Goal: Task Accomplishment & Management: Use online tool/utility

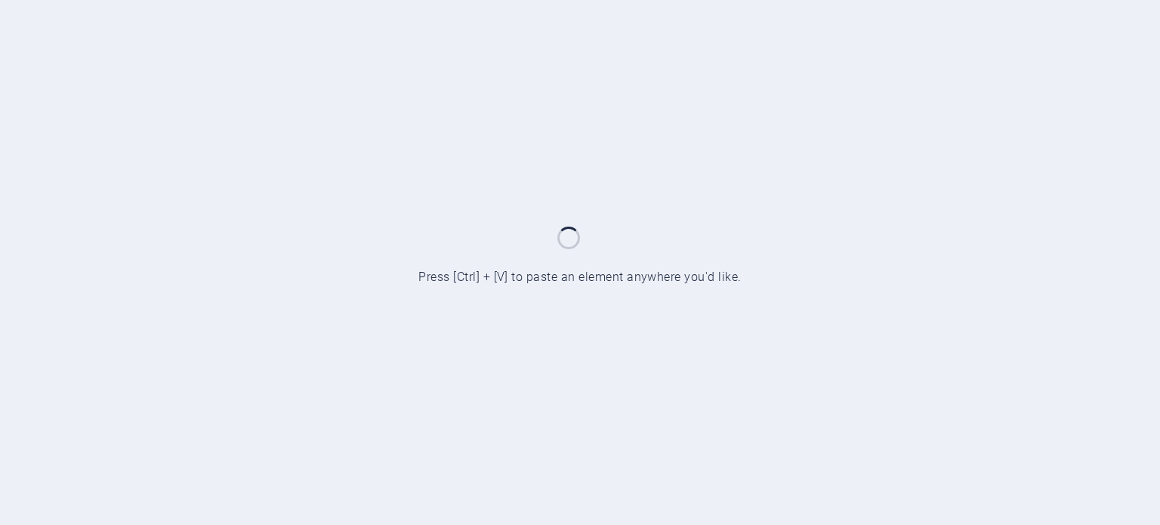
click at [1072, 251] on html "siaconsultores.cl Start Press [Ctrl] + [V] to paste an element anywhere you'd l…" at bounding box center [580, 262] width 1160 height 525
click at [1072, 251] on div at bounding box center [580, 262] width 1160 height 525
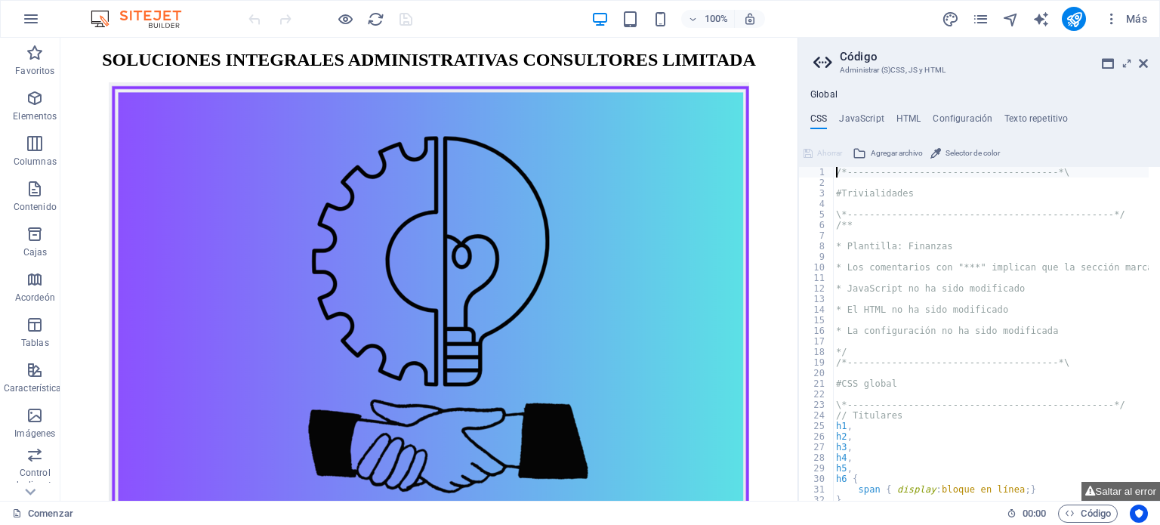
click at [1072, 251] on div "Comenzar Favoritos Elementos Columnas Contenido Cajas Acordeón Tablas Caracterí…" at bounding box center [580, 269] width 1160 height 463
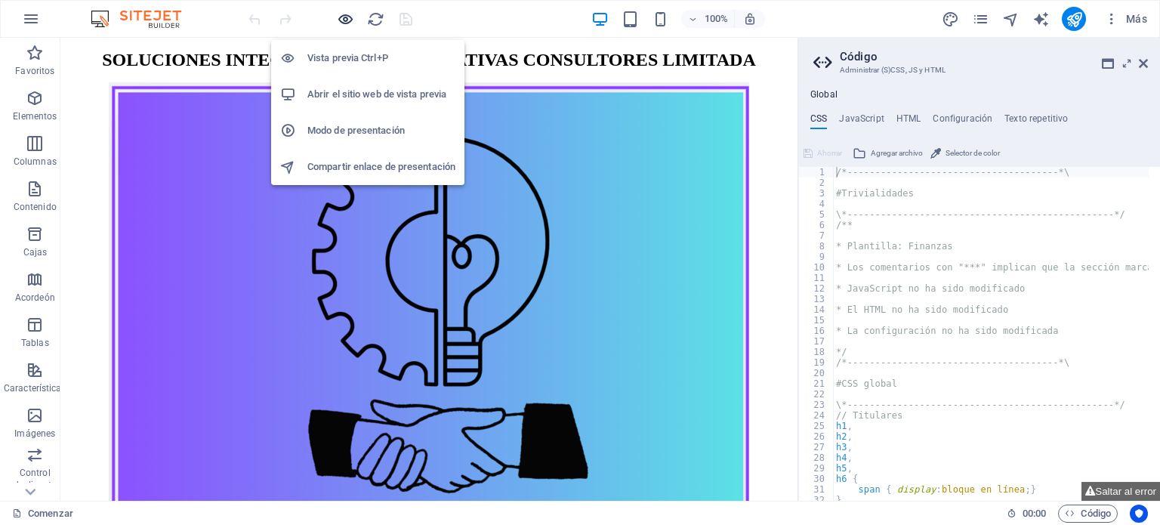
click at [343, 18] on icon "button" at bounding box center [345, 19] width 17 height 17
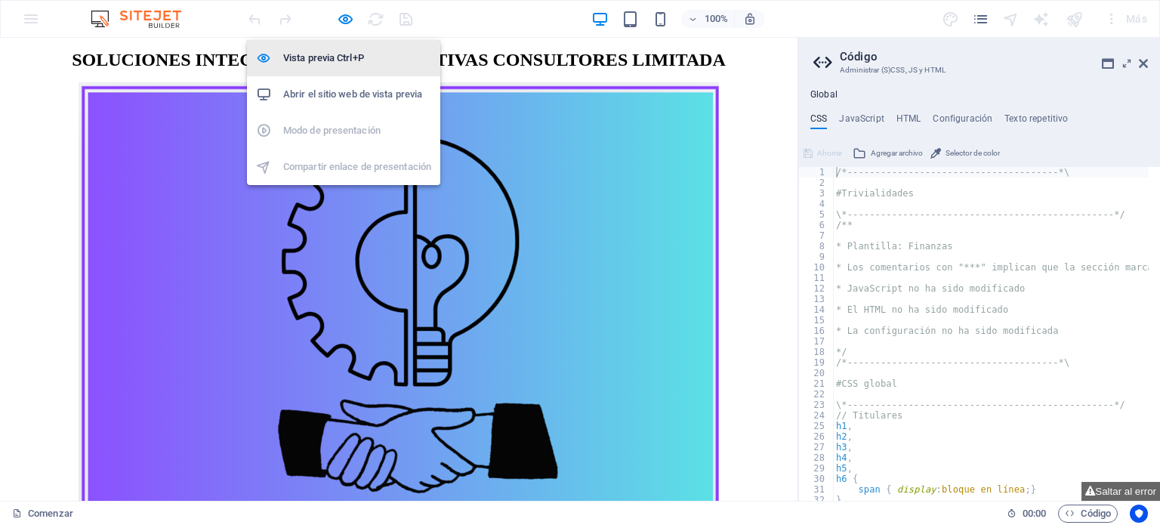
click at [341, 54] on font "Vista previa Ctrl+P" at bounding box center [323, 57] width 81 height 11
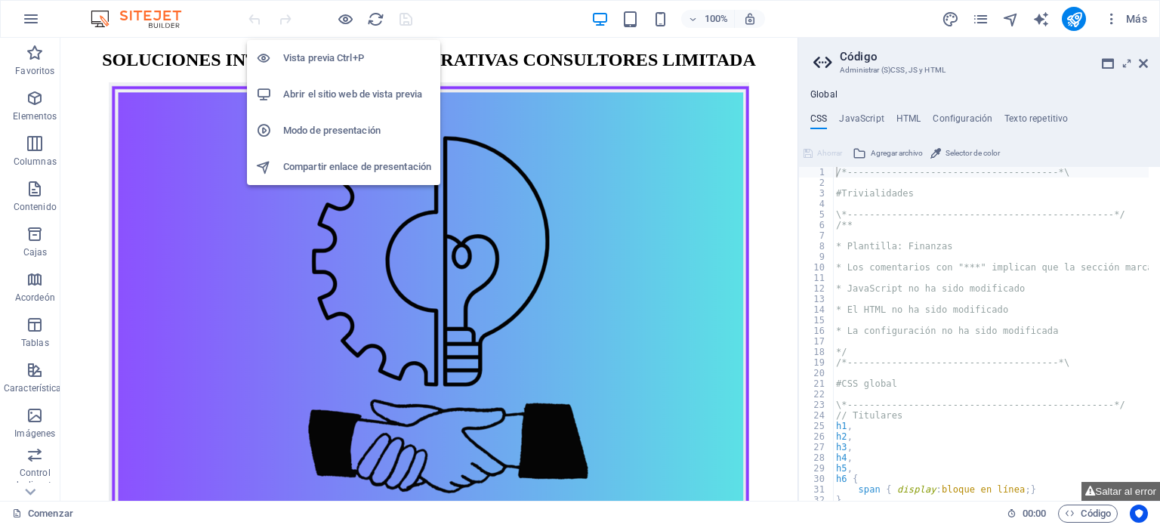
click at [342, 61] on font "Vista previa Ctrl+P" at bounding box center [323, 57] width 81 height 11
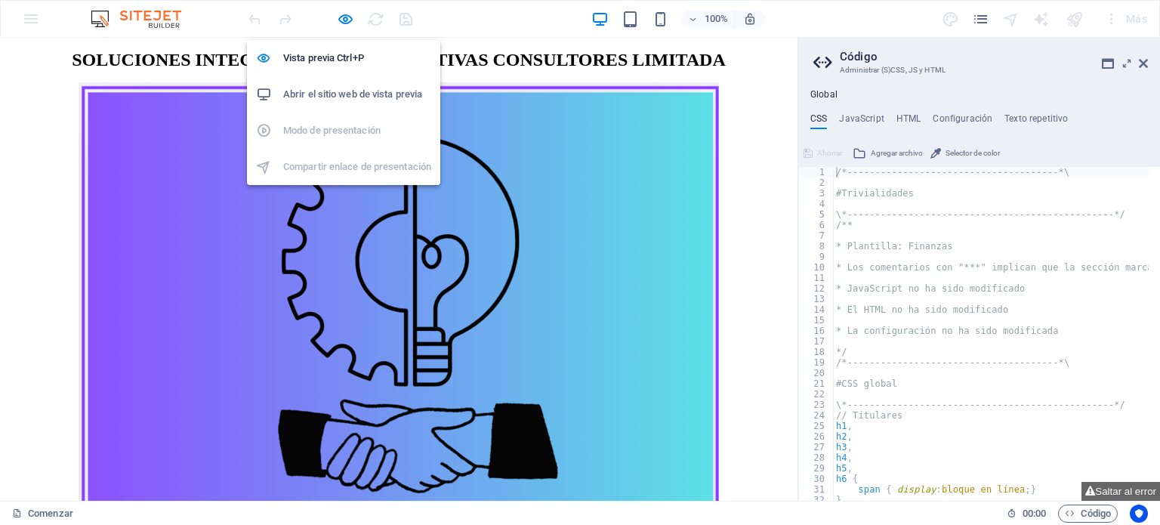
click at [332, 93] on font "Abrir el sitio web de vista previa" at bounding box center [352, 93] width 139 height 11
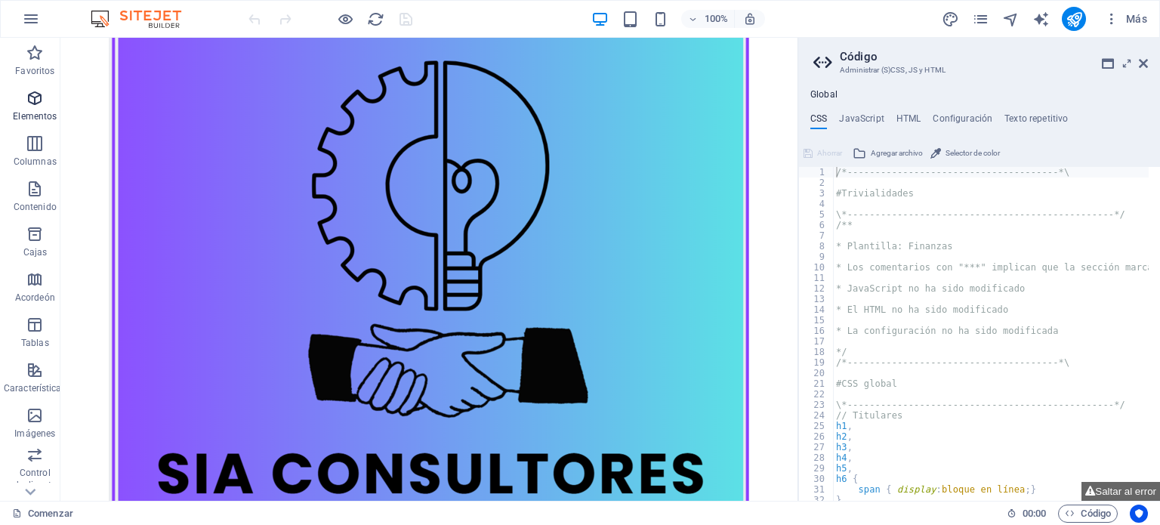
click at [26, 94] on icon "button" at bounding box center [35, 98] width 18 height 18
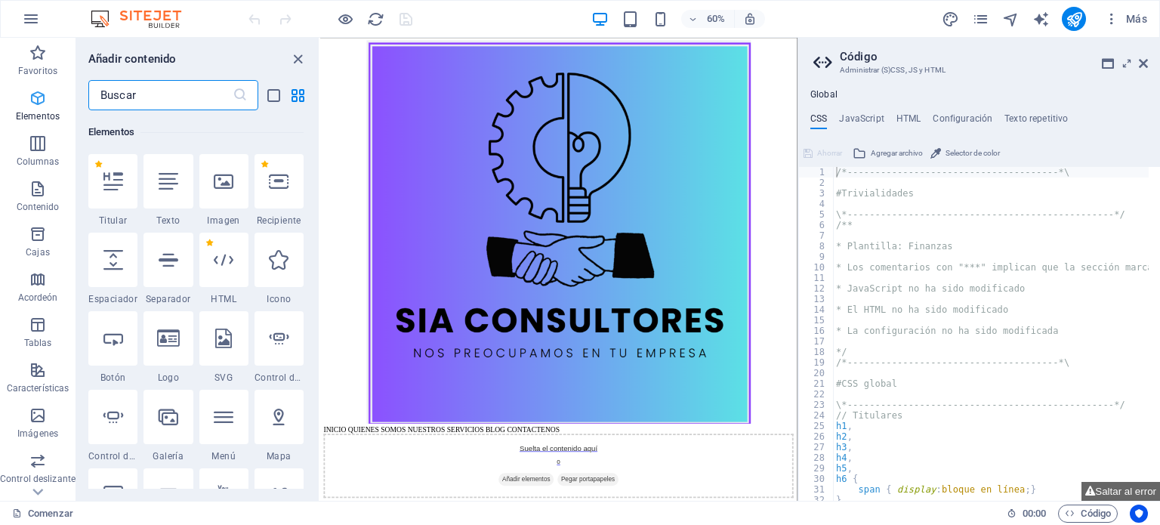
scroll to position [408, 0]
click at [115, 335] on icon at bounding box center [113, 338] width 20 height 20
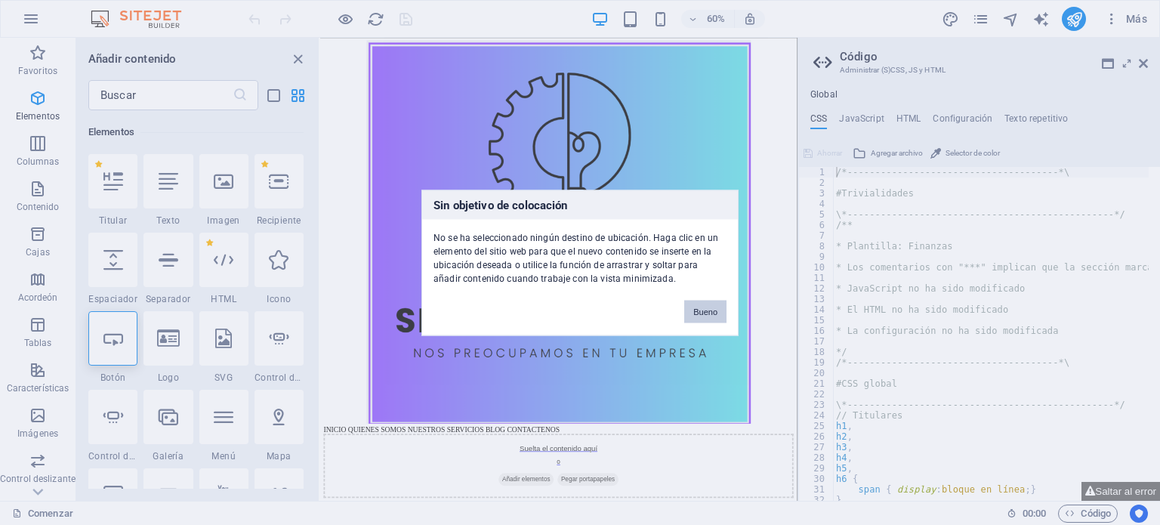
drag, startPoint x: 703, startPoint y: 310, endPoint x: 638, endPoint y: 458, distance: 161.6
click at [703, 310] on font "Bueno" at bounding box center [705, 311] width 24 height 9
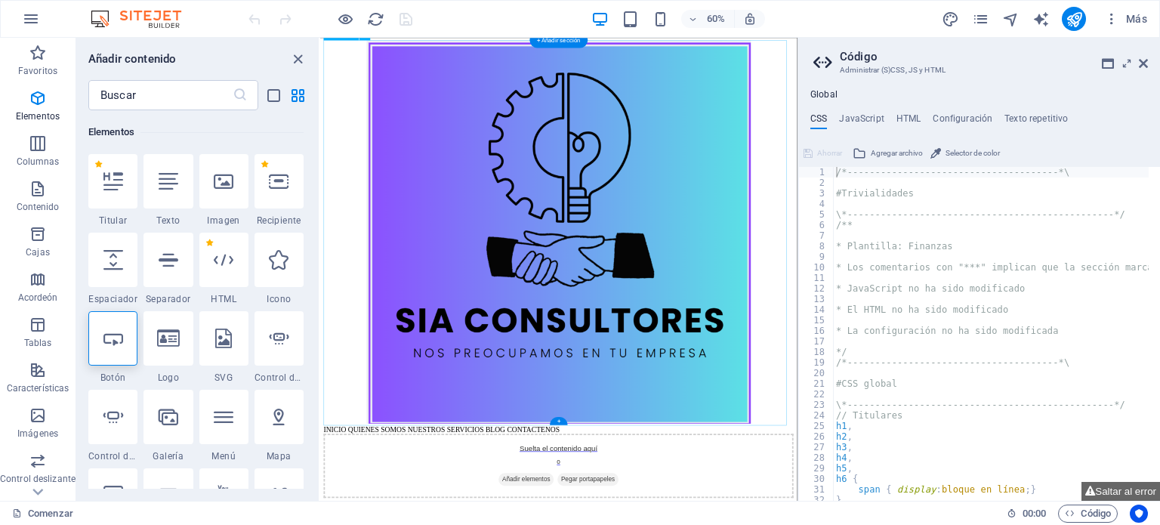
click at [617, 416] on figure at bounding box center [717, 363] width 783 height 642
drag, startPoint x: 547, startPoint y: 367, endPoint x: 836, endPoint y: 519, distance: 325.9
click at [836, 519] on figure at bounding box center [717, 363] width 783 height 642
click at [119, 344] on icon at bounding box center [113, 338] width 20 height 20
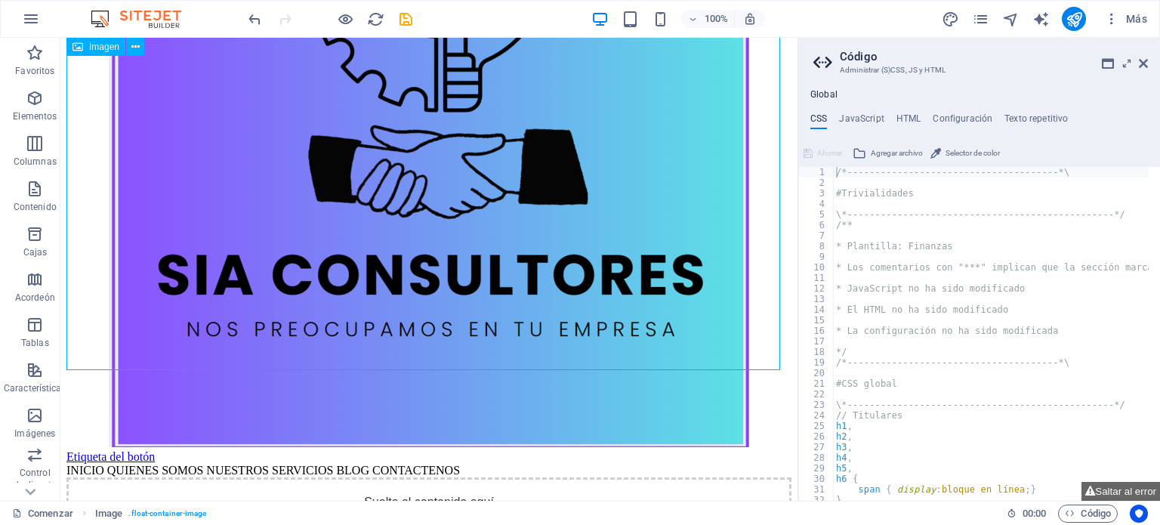
scroll to position [363, 0]
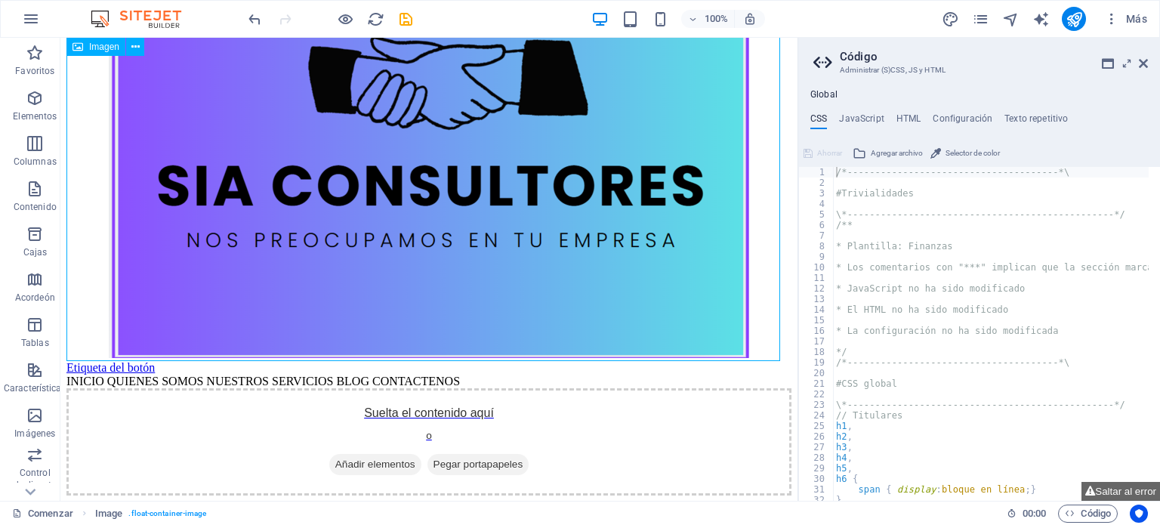
drag, startPoint x: 207, startPoint y: 382, endPoint x: 520, endPoint y: 305, distance: 322.6
click at [520, 305] on figure at bounding box center [428, 40] width 725 height 642
click at [468, 384] on div "INICIO QUIENES SOMOS NUESTROS SERVICIOS BLOG CONTACTENOS" at bounding box center [428, 381] width 725 height 14
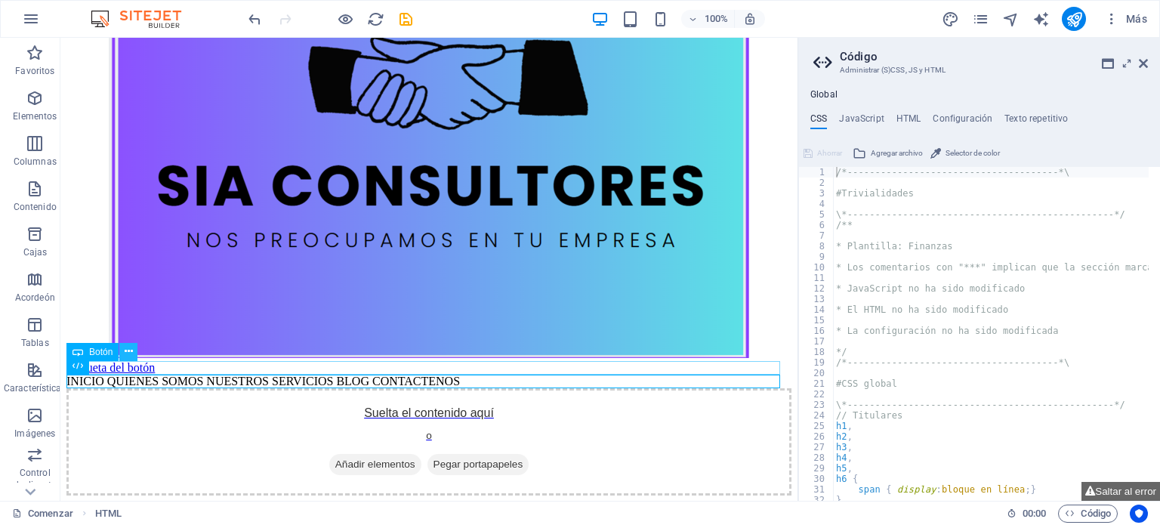
click at [125, 355] on button at bounding box center [128, 352] width 18 height 18
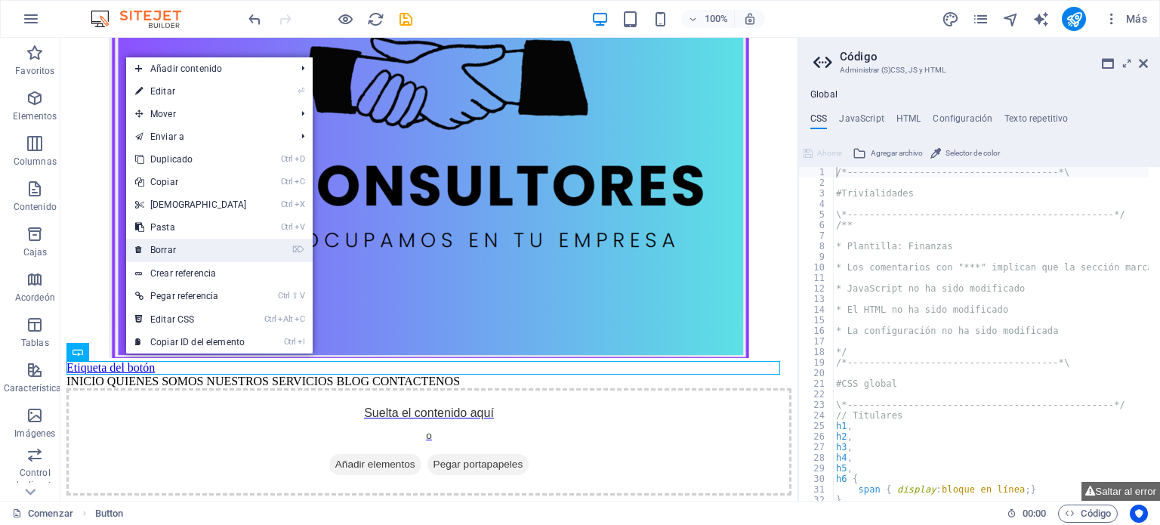
click at [164, 253] on font "Borrar" at bounding box center [163, 250] width 26 height 11
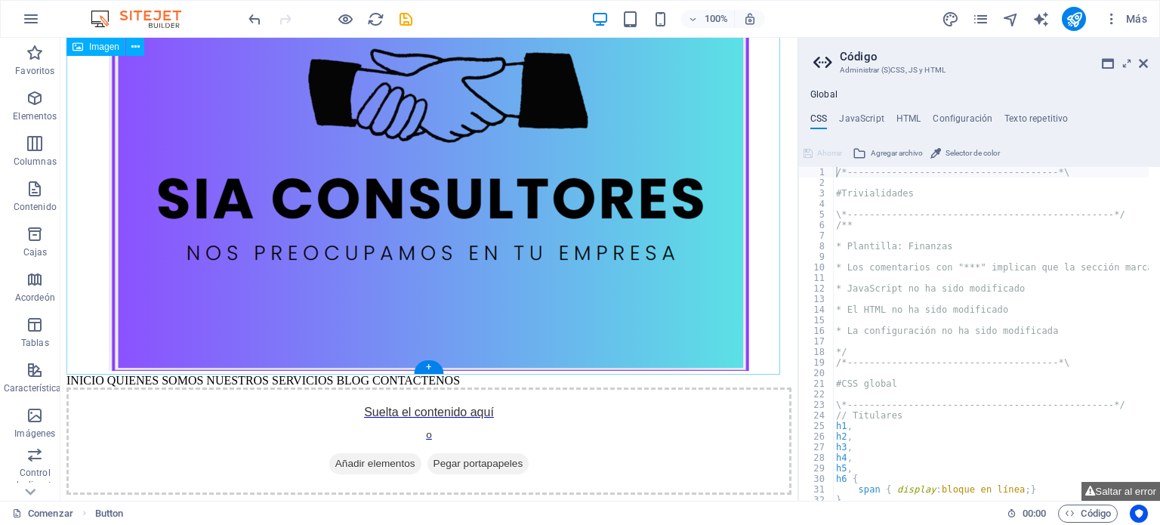
scroll to position [350, 0]
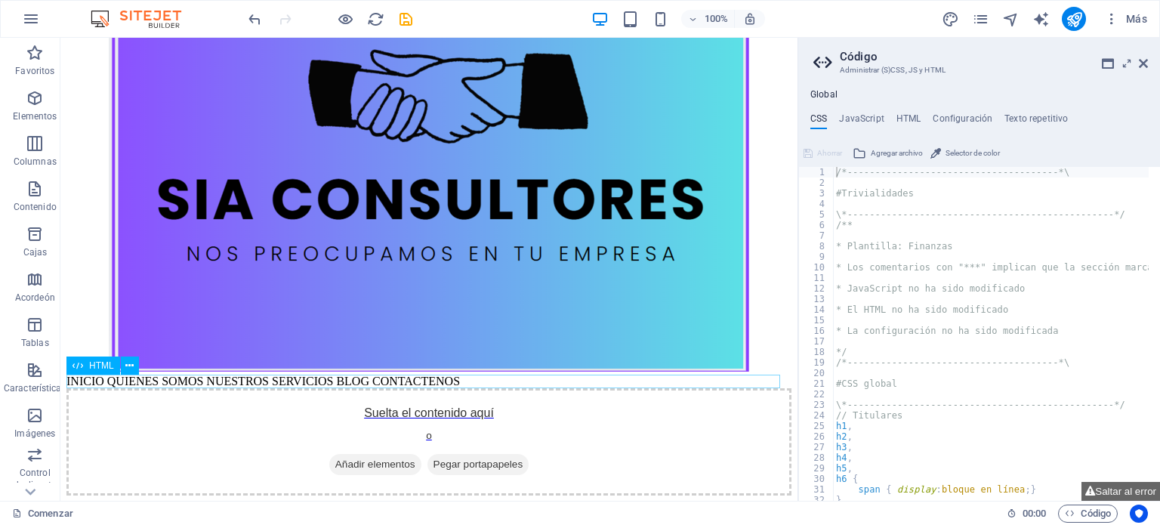
click at [176, 381] on div "INICIO QUIENES SOMOS NUESTROS SERVICIOS BLOG CONTACTENOS" at bounding box center [428, 381] width 725 height 14
click at [127, 365] on icon at bounding box center [129, 366] width 8 height 16
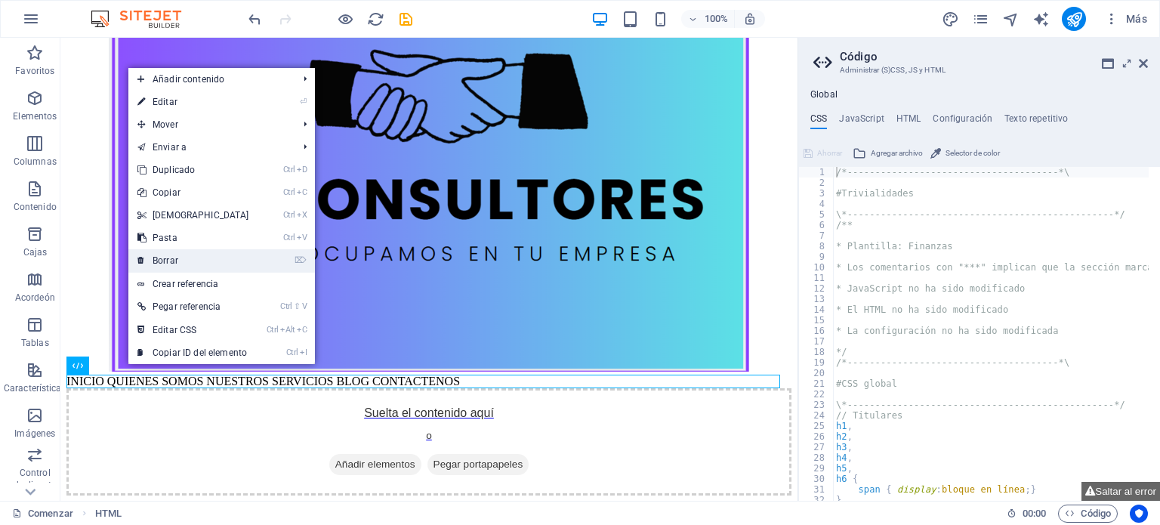
click at [174, 260] on font "Borrar" at bounding box center [166, 260] width 26 height 11
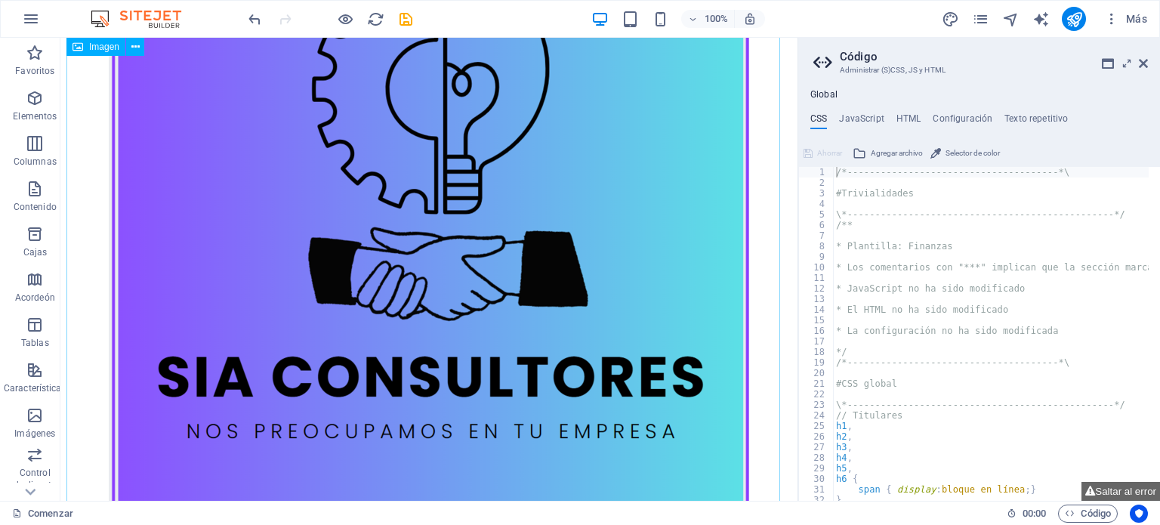
scroll to position [0, 0]
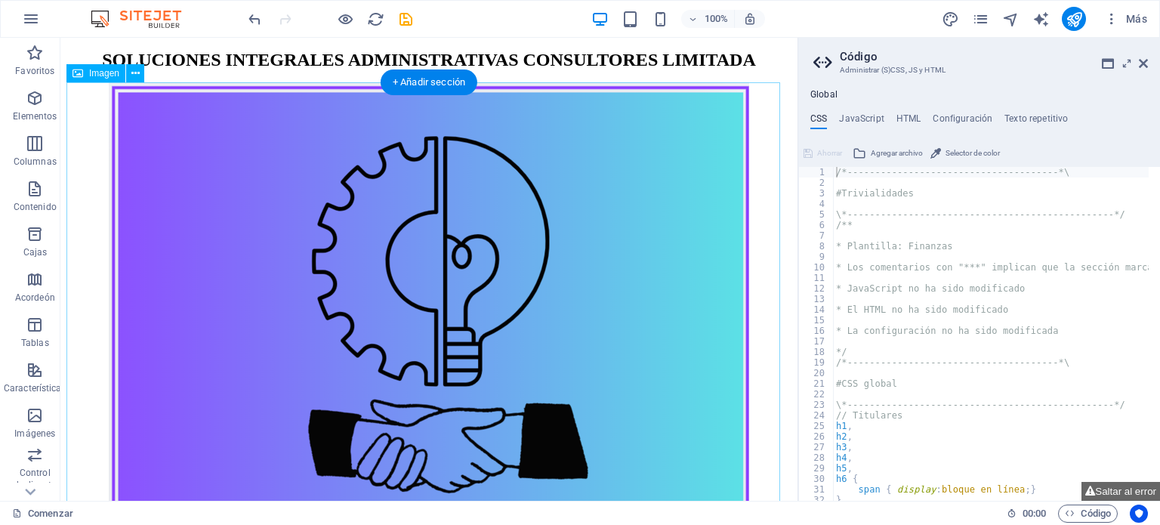
drag, startPoint x: 408, startPoint y: 184, endPoint x: 405, endPoint y: 171, distance: 13.8
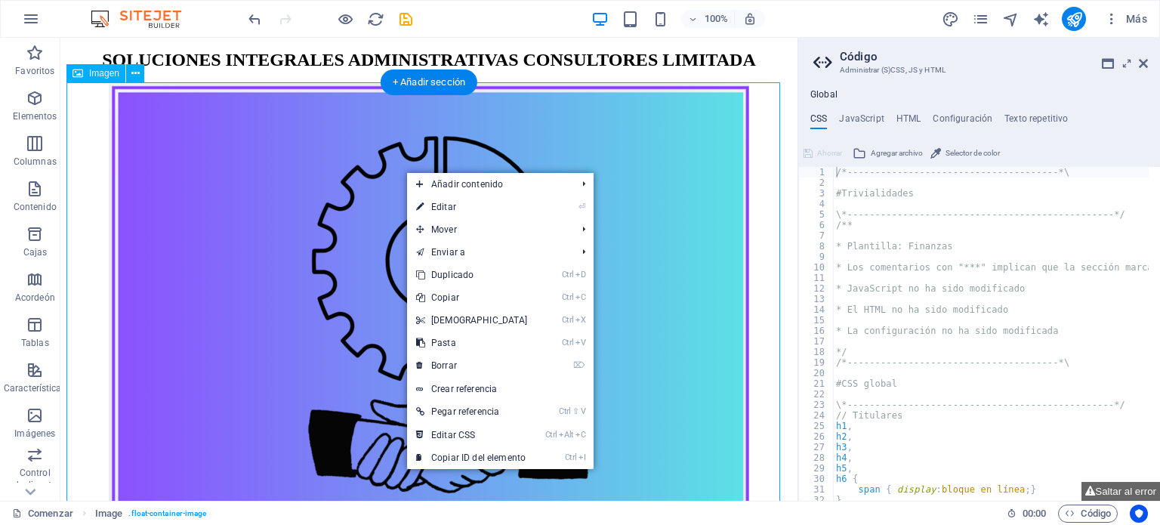
click at [344, 166] on figure at bounding box center [428, 403] width 725 height 642
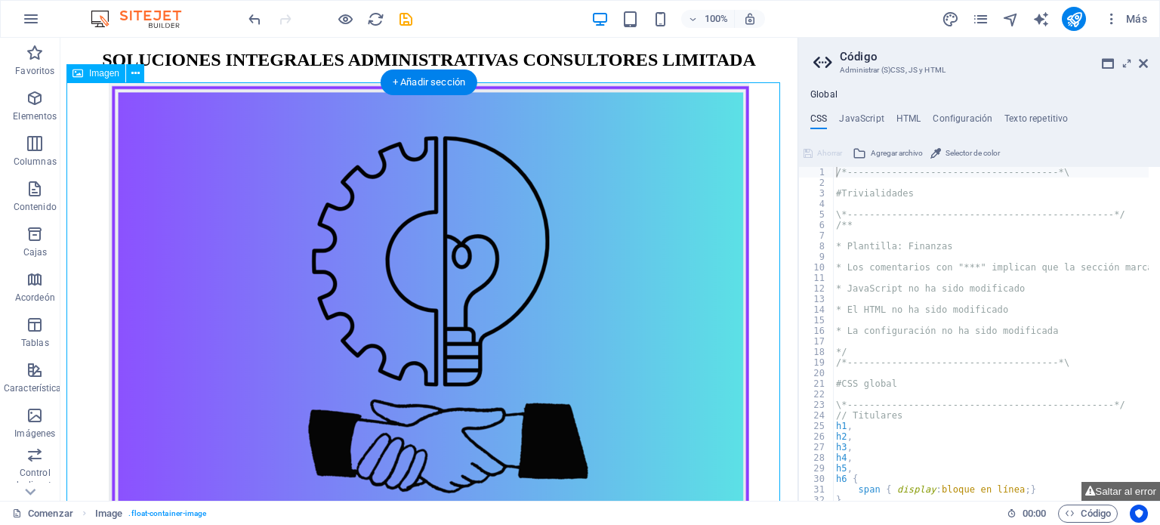
click at [652, 313] on figure at bounding box center [428, 403] width 725 height 642
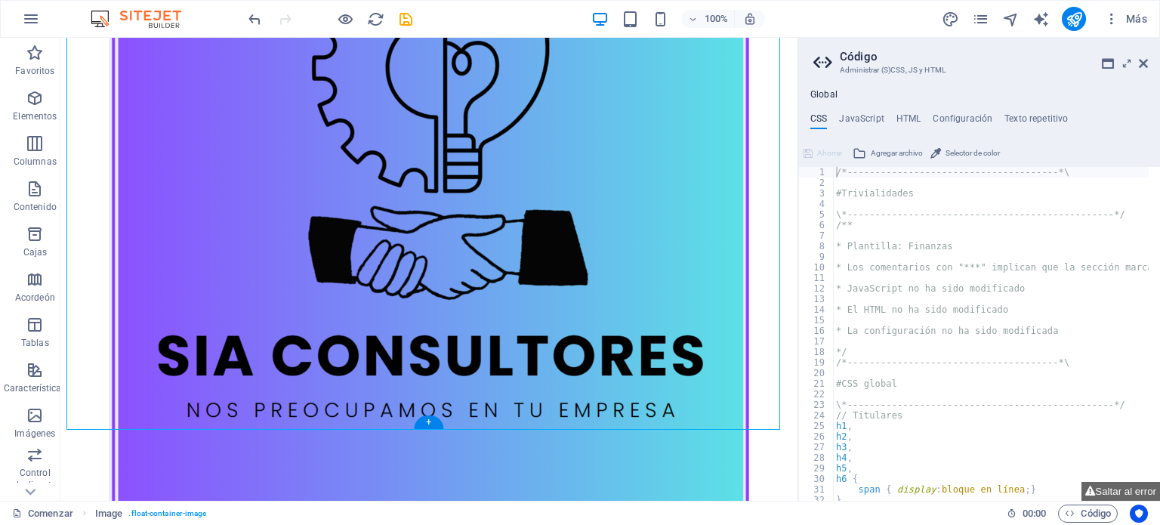
scroll to position [302, 0]
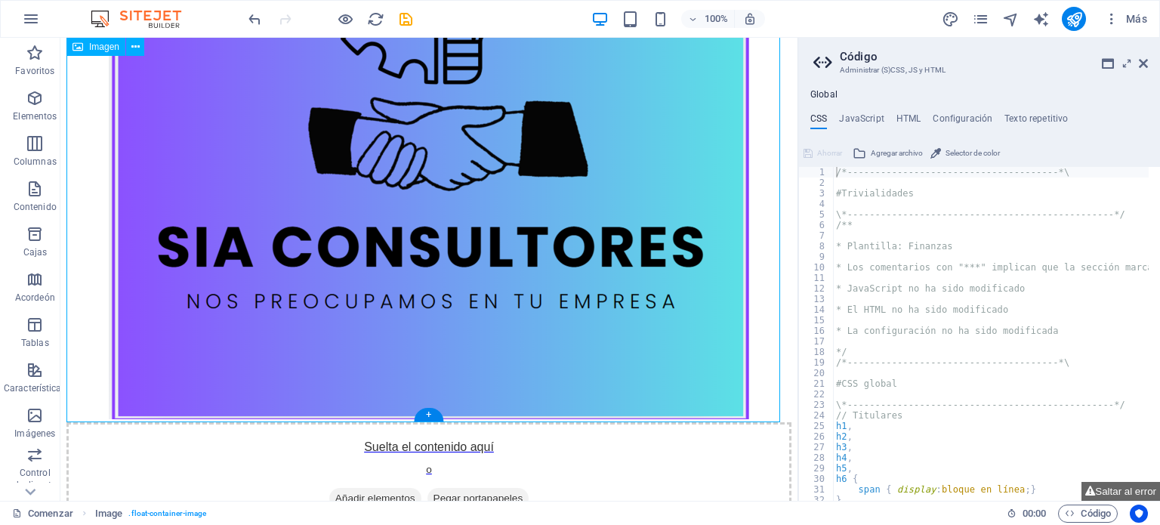
drag, startPoint x: 737, startPoint y: 405, endPoint x: 704, endPoint y: 408, distance: 33.4
click at [735, 405] on figure at bounding box center [428, 101] width 725 height 642
drag, startPoint x: 426, startPoint y: 413, endPoint x: 107, endPoint y: 375, distance: 320.8
click at [426, 413] on font "+" at bounding box center [428, 413] width 5 height 11
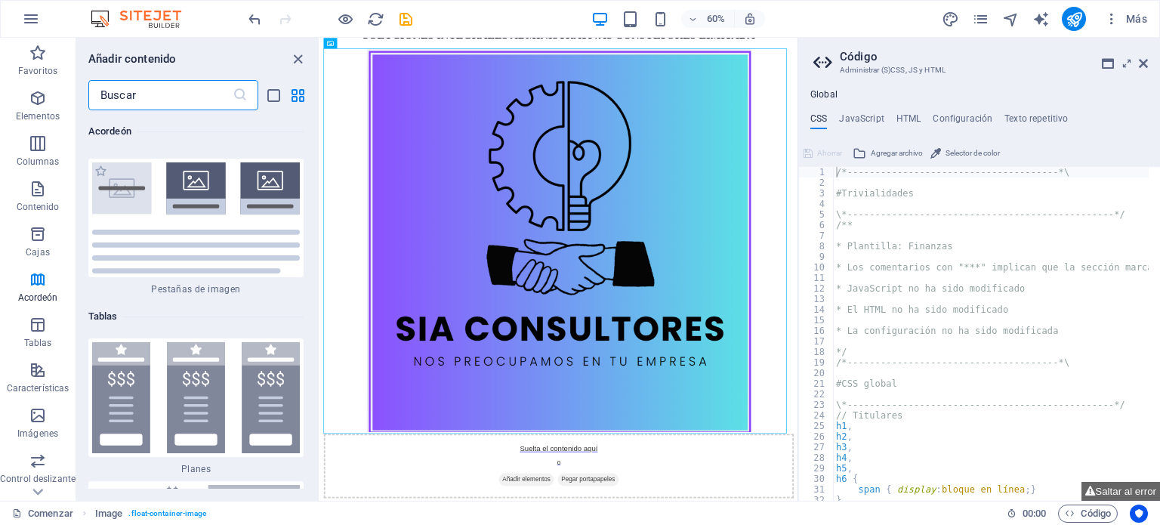
scroll to position [10174, 0]
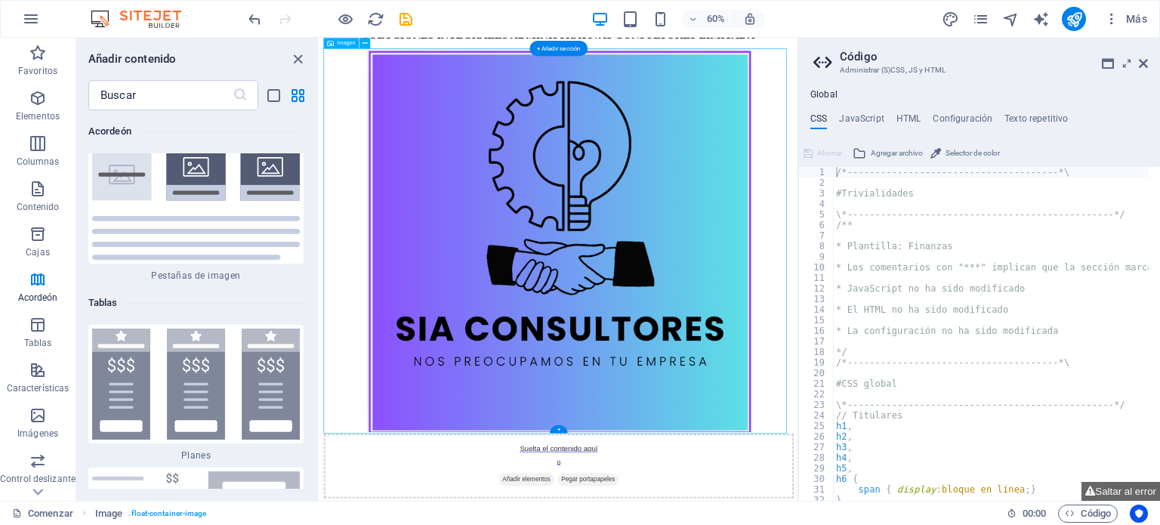
click at [374, 485] on figure at bounding box center [717, 376] width 783 height 642
click at [562, 434] on div "+" at bounding box center [558, 438] width 17 height 8
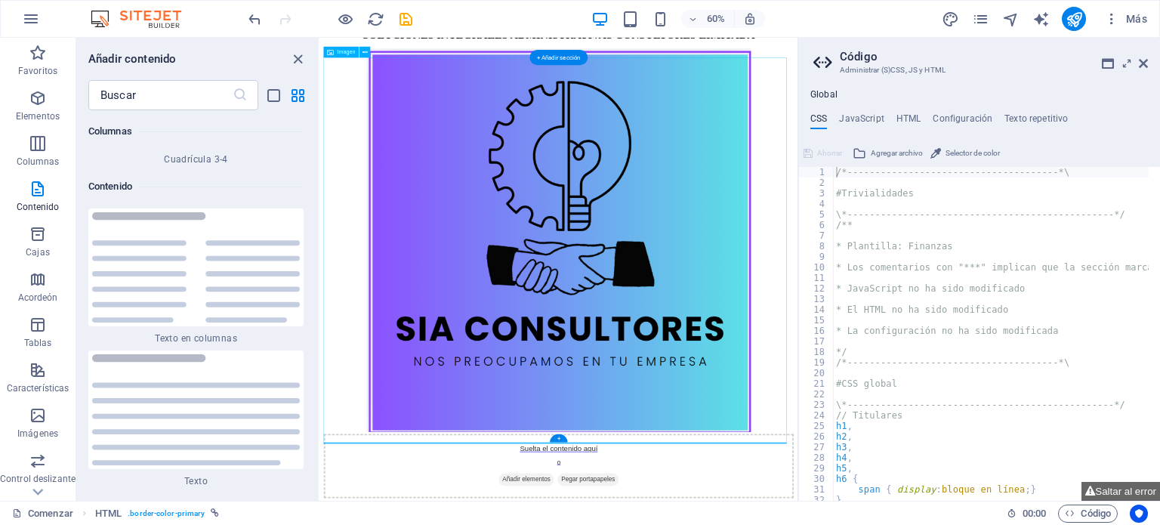
scroll to position [0, 0]
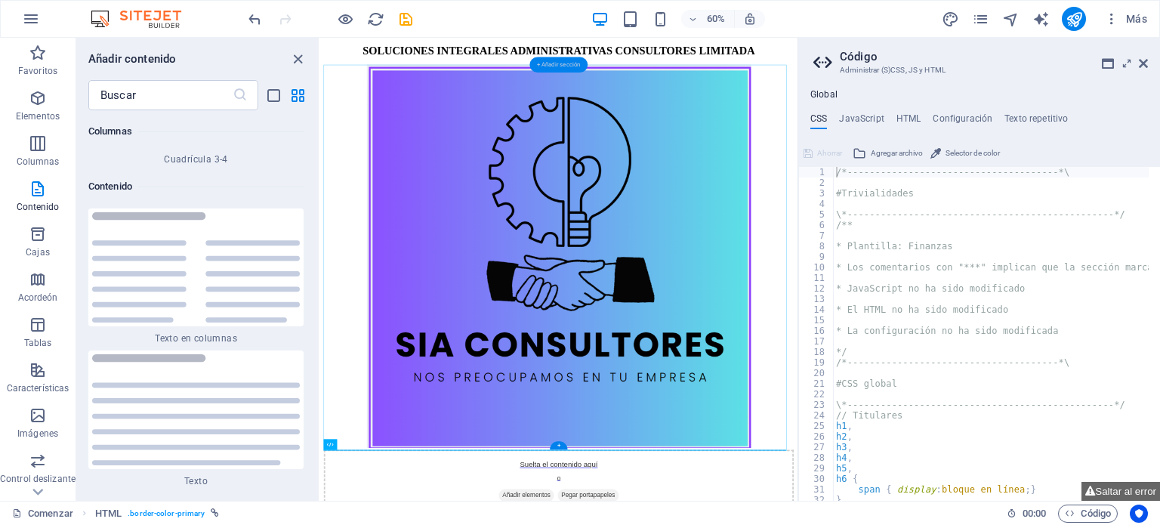
click at [559, 64] on font "+ Añadir sección" at bounding box center [559, 64] width 44 height 7
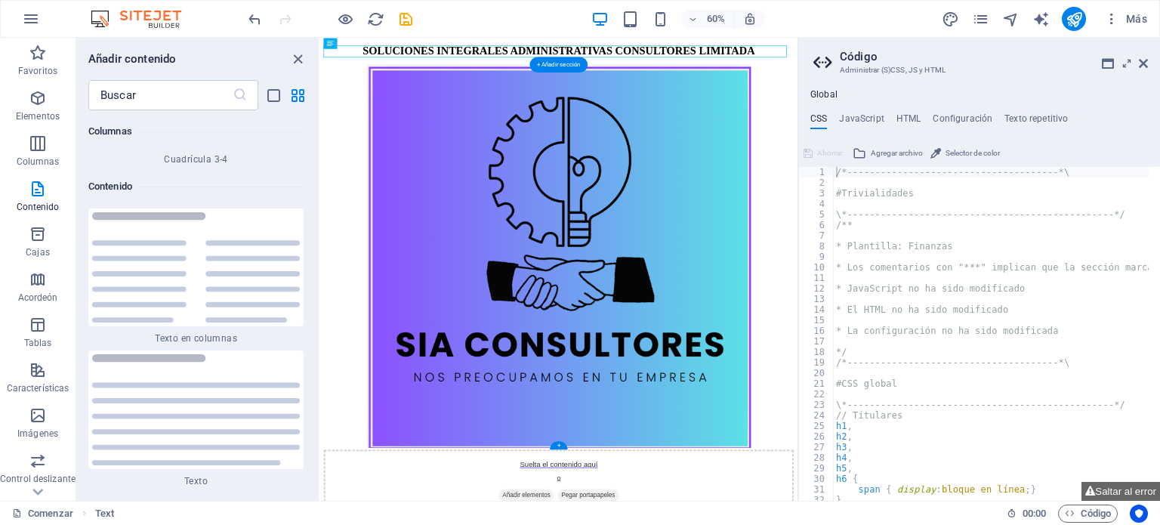
drag, startPoint x: 880, startPoint y: 109, endPoint x: 718, endPoint y: 94, distance: 162.3
click at [718, 94] on figure at bounding box center [717, 403] width 783 height 642
click at [552, 65] on font "+ Añadir sección" at bounding box center [559, 64] width 44 height 7
click at [390, 59] on div "SOLUCIONES INTEGRALES ADMINISTRATIVAS CONSULTORES LIMITADA" at bounding box center [717, 60] width 783 height 20
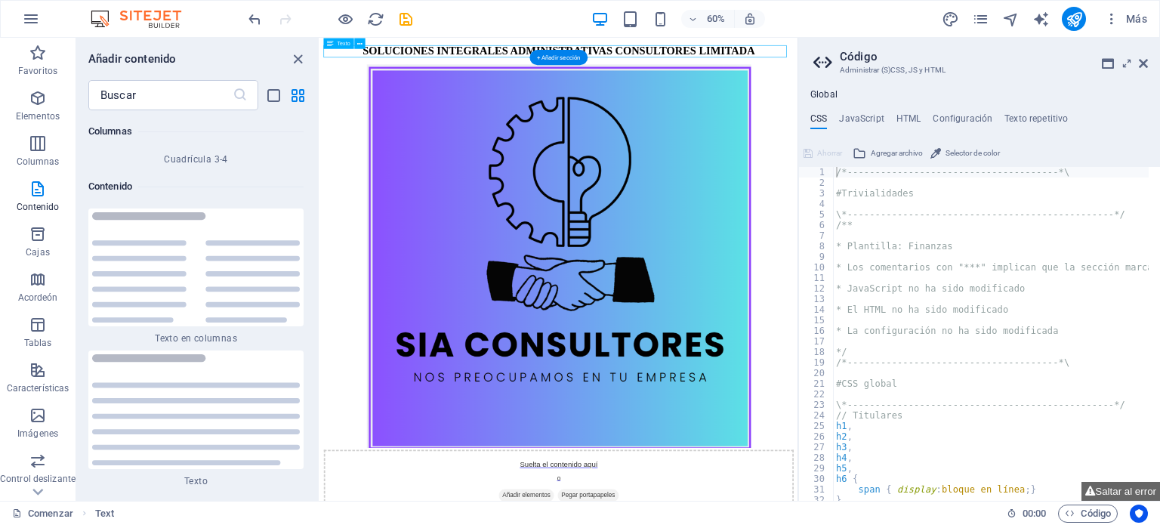
click at [439, 59] on div "SOLUCIONES INTEGRALES ADMINISTRATIVAS CONSULTORES LIMITADA" at bounding box center [717, 60] width 783 height 20
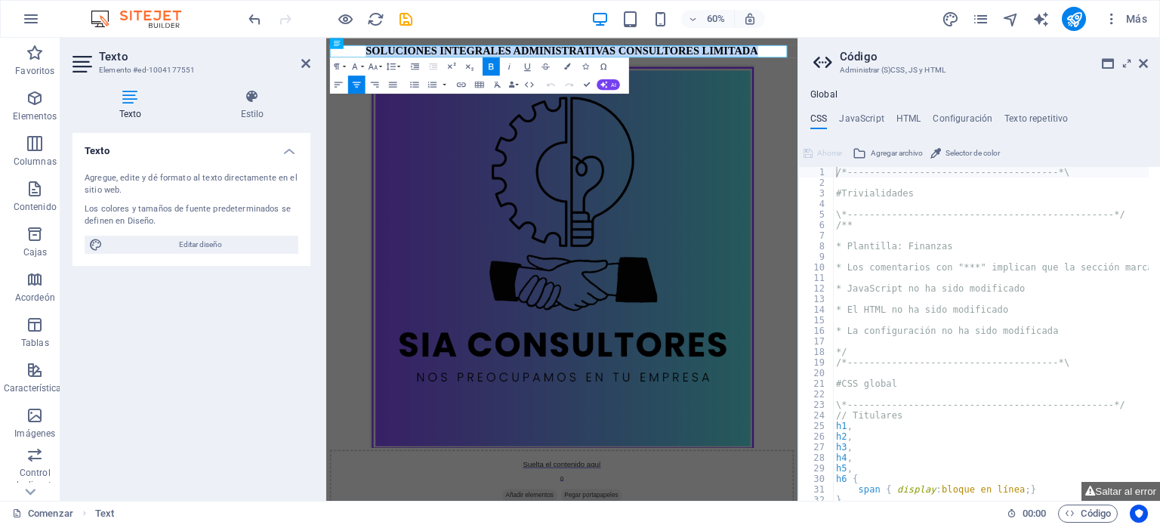
drag, startPoint x: 1027, startPoint y: 59, endPoint x: 439, endPoint y: 17, distance: 589.6
click at [439, 38] on html "SOLUCIONES INTEGRALES ADMINISTRATIVAS CONSULTORES LIMITADA Suelta el contenido …" at bounding box center [718, 438] width 785 height 800
click at [381, 66] on button "Tamaño de fuente" at bounding box center [374, 66] width 17 height 18
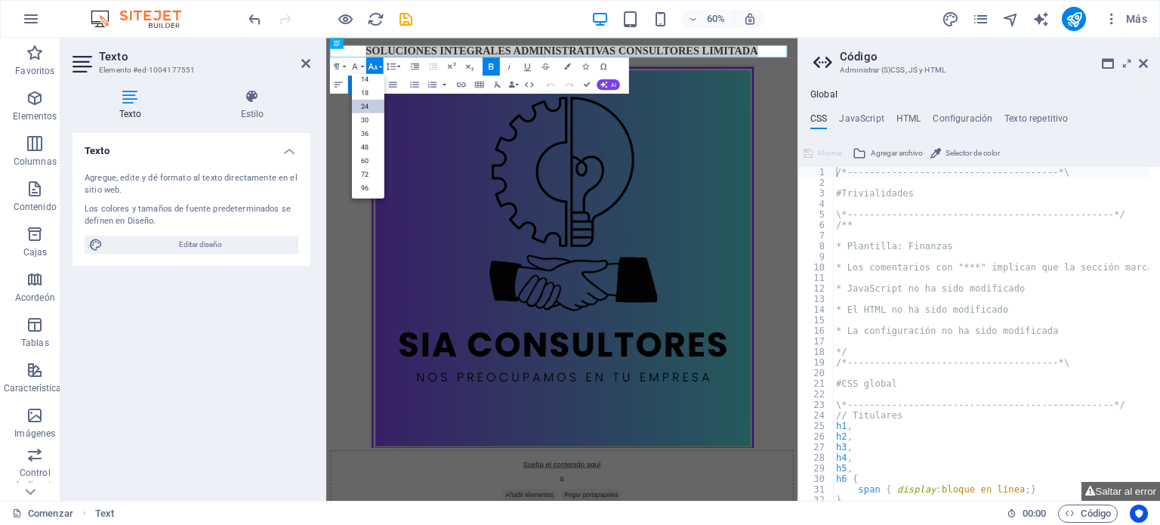
scroll to position [121, 0]
click at [364, 120] on font "30" at bounding box center [365, 120] width 8 height 8
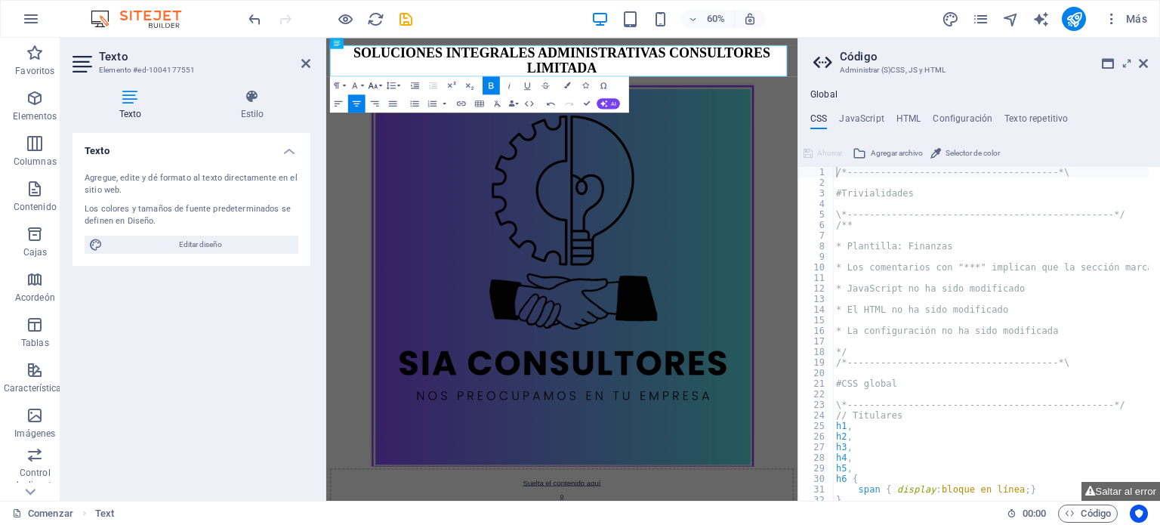
click at [377, 86] on icon "button" at bounding box center [373, 85] width 11 height 11
click at [359, 155] on link "36" at bounding box center [368, 153] width 32 height 14
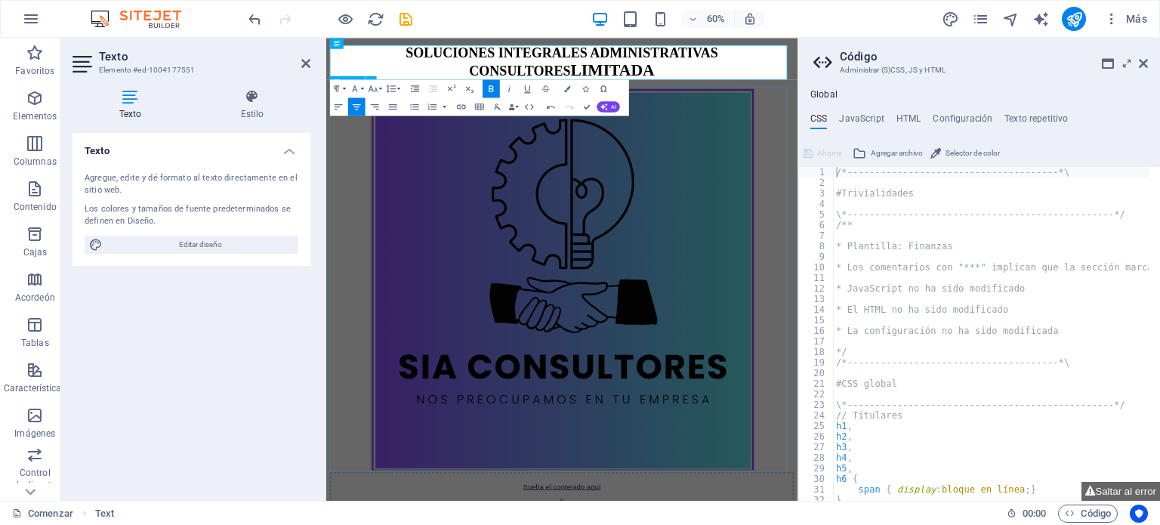
click at [1033, 458] on figure at bounding box center [718, 440] width 773 height 642
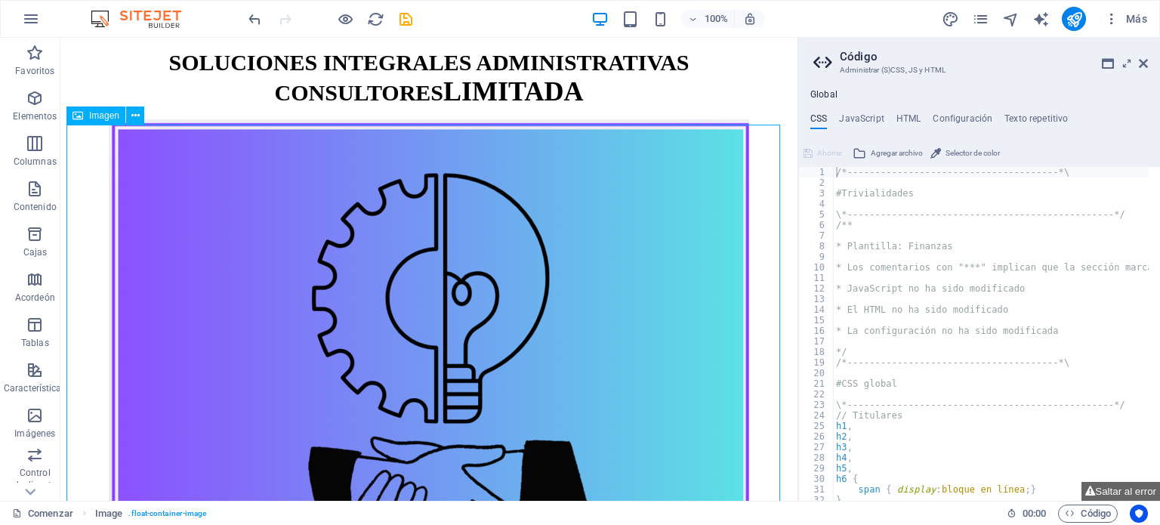
click at [766, 322] on figure at bounding box center [428, 440] width 725 height 642
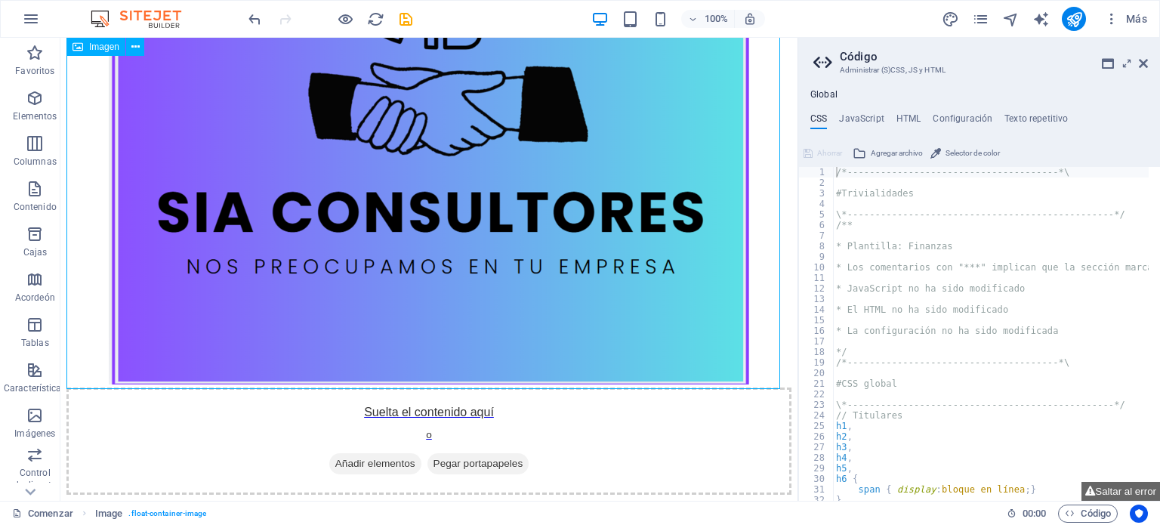
scroll to position [377, 0]
click at [36, 99] on icon "button" at bounding box center [35, 98] width 18 height 18
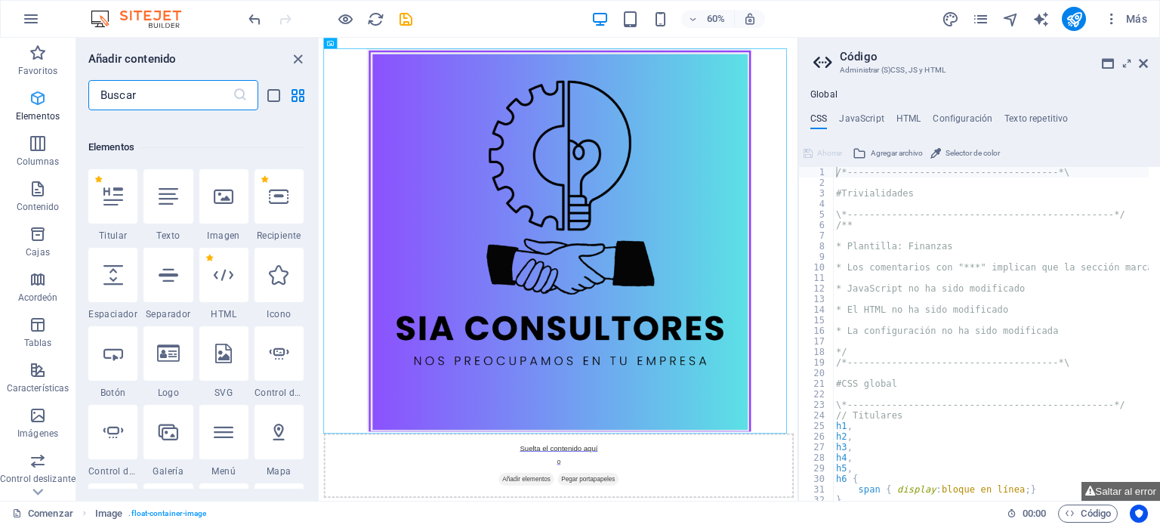
scroll to position [408, 0]
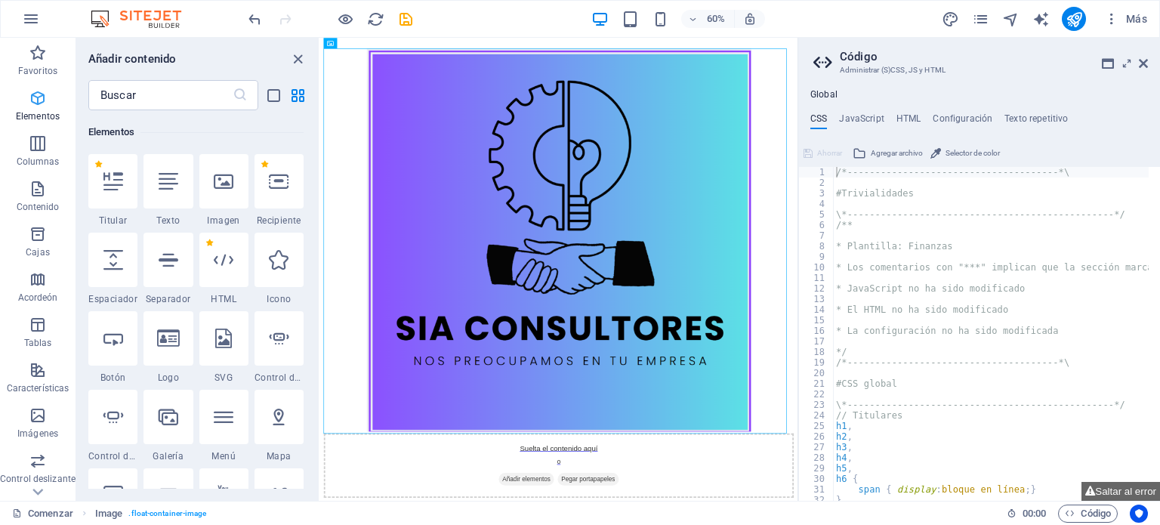
click at [32, 101] on icon "button" at bounding box center [38, 98] width 18 height 18
drag, startPoint x: 207, startPoint y: 260, endPoint x: 278, endPoint y: 371, distance: 131.1
click at [278, 371] on span "Control deslizante de imágenes" at bounding box center [278, 377] width 49 height 12
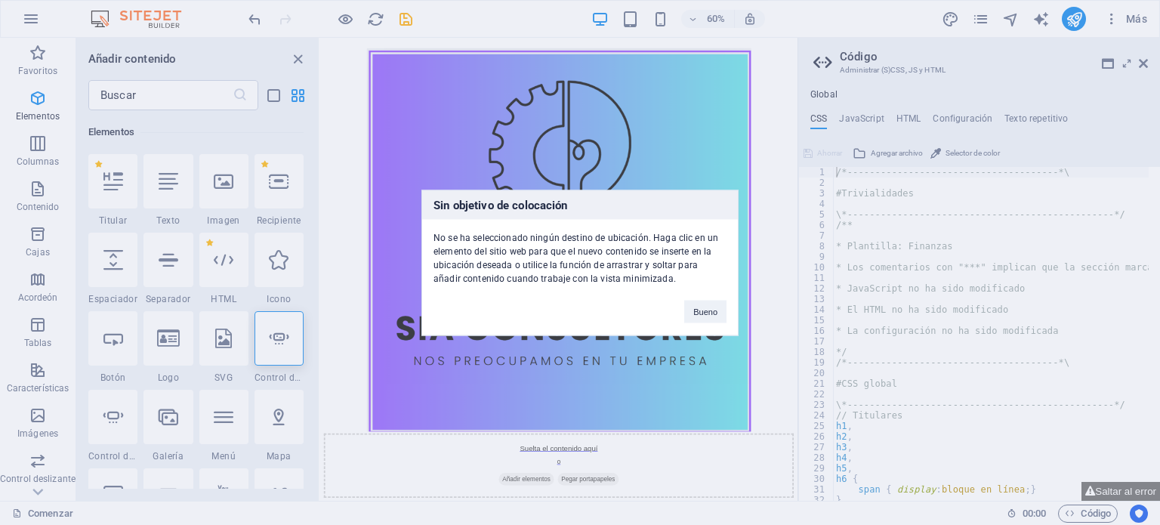
drag, startPoint x: 277, startPoint y: 357, endPoint x: 269, endPoint y: 351, distance: 10.3
drag, startPoint x: 269, startPoint y: 351, endPoint x: 196, endPoint y: 213, distance: 156.0
click at [196, 213] on div "Sin objetivo de colocación No se ha seleccionado ningún destino de ubicación. H…" at bounding box center [580, 262] width 1160 height 525
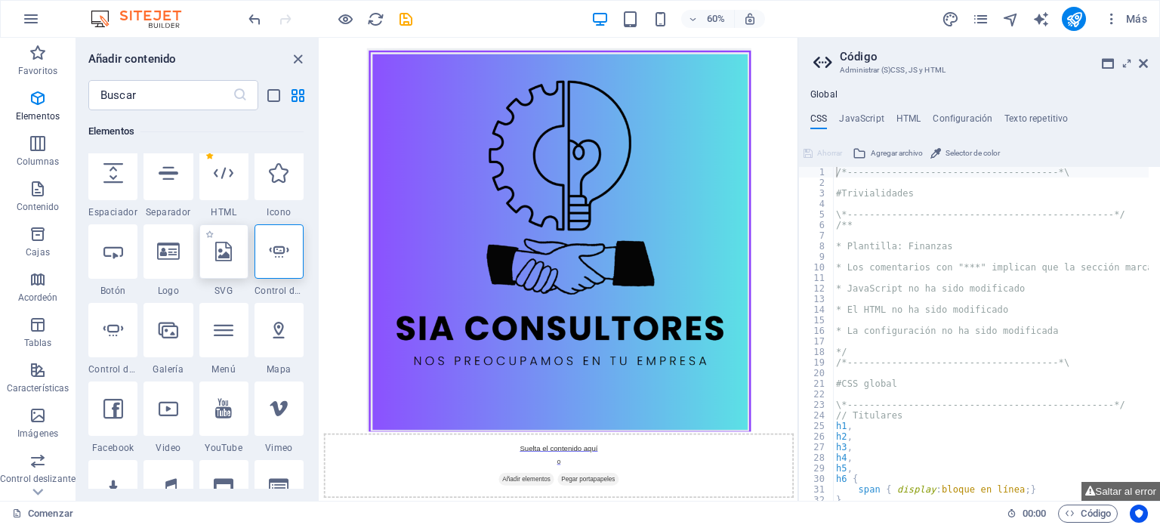
scroll to position [483, 0]
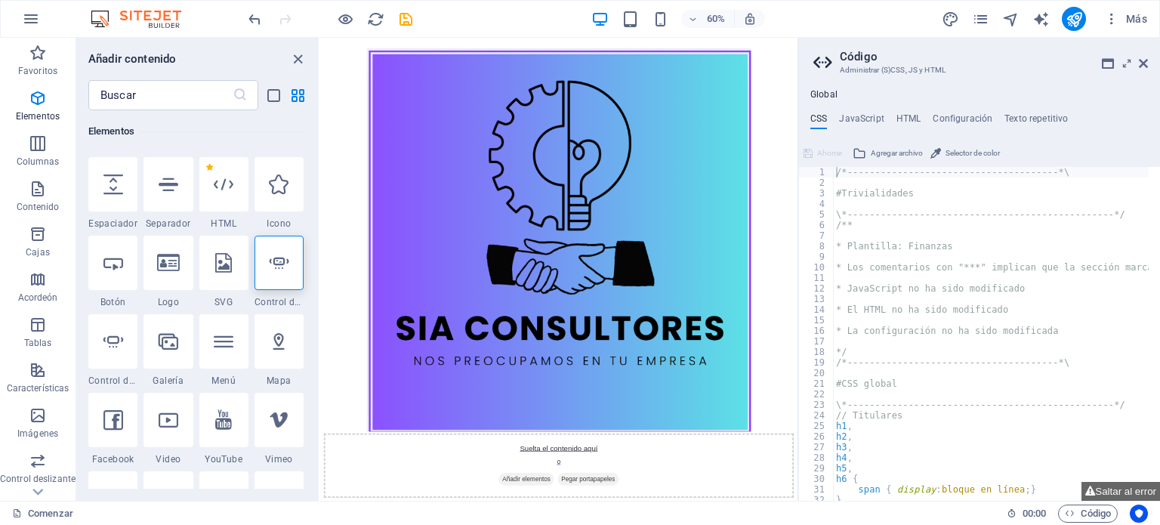
drag, startPoint x: 202, startPoint y: 257, endPoint x: 189, endPoint y: 122, distance: 135.0
click at [189, 122] on h6 "Elementos" at bounding box center [195, 131] width 215 height 18
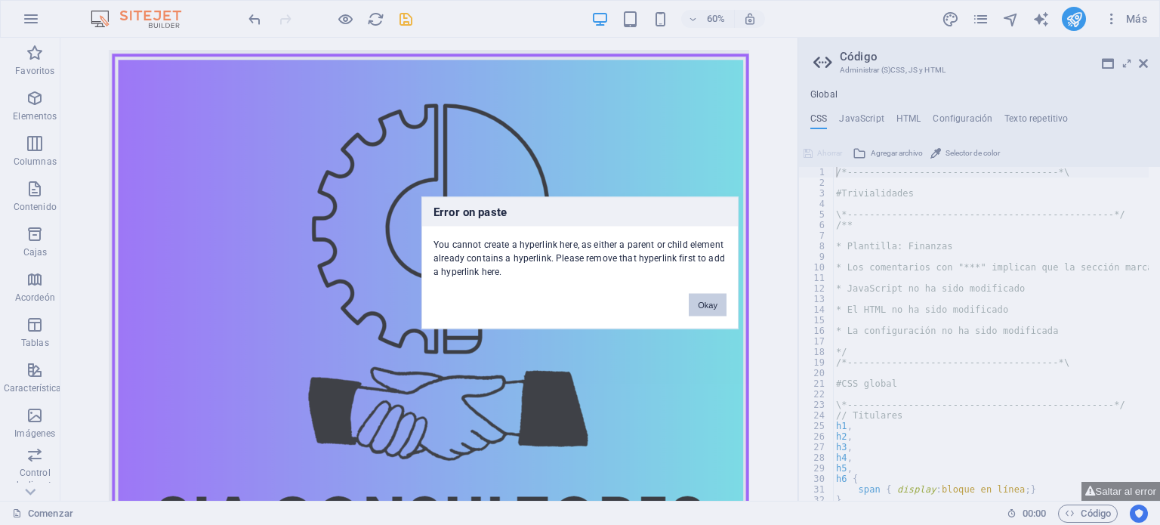
scroll to position [377, 0]
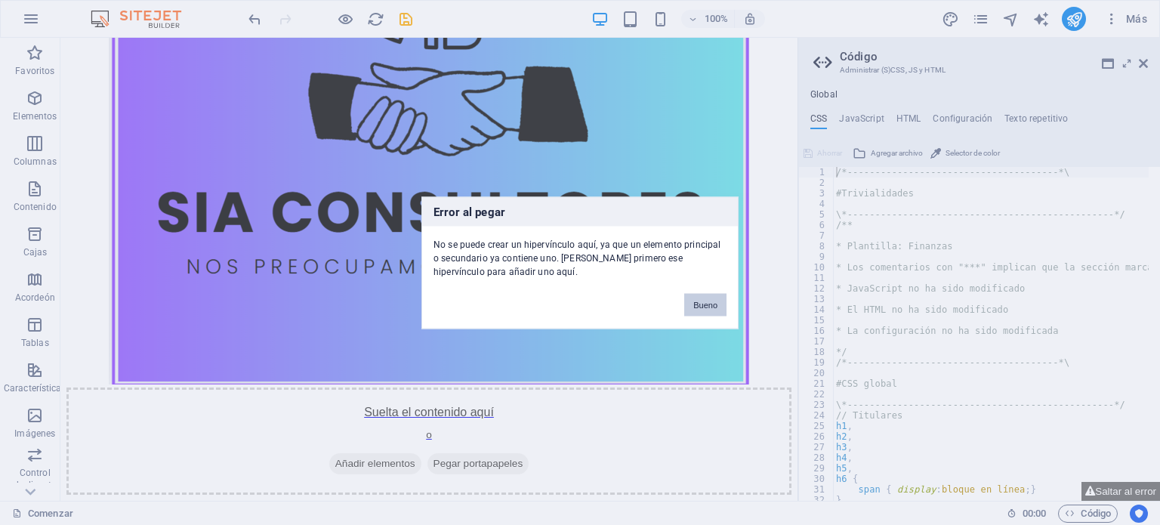
click at [711, 308] on font "Bueno" at bounding box center [705, 304] width 24 height 9
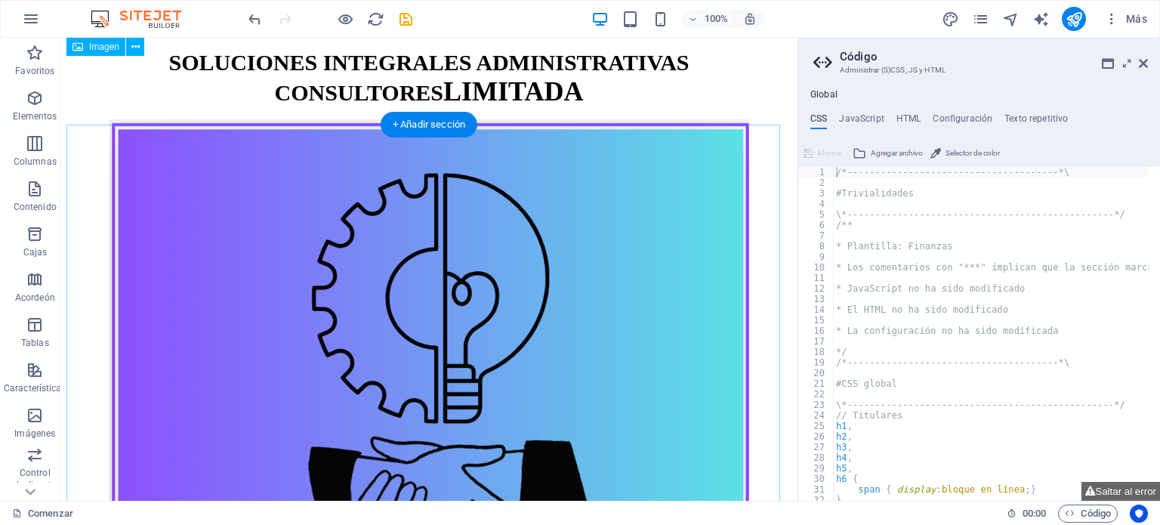
scroll to position [0, 0]
click at [468, 277] on figure at bounding box center [428, 440] width 725 height 642
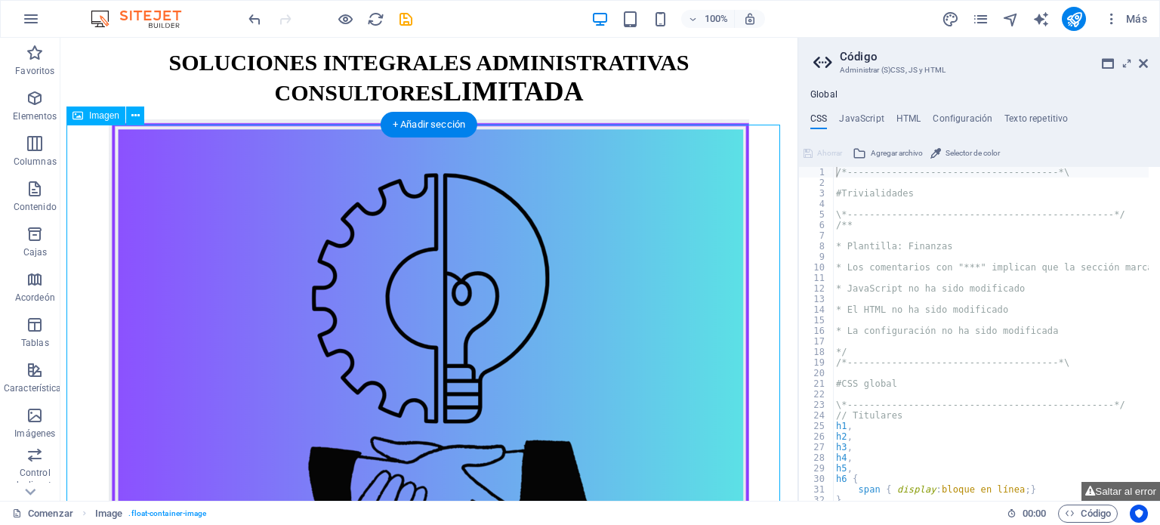
click at [442, 285] on figure at bounding box center [428, 440] width 725 height 642
select select "px"
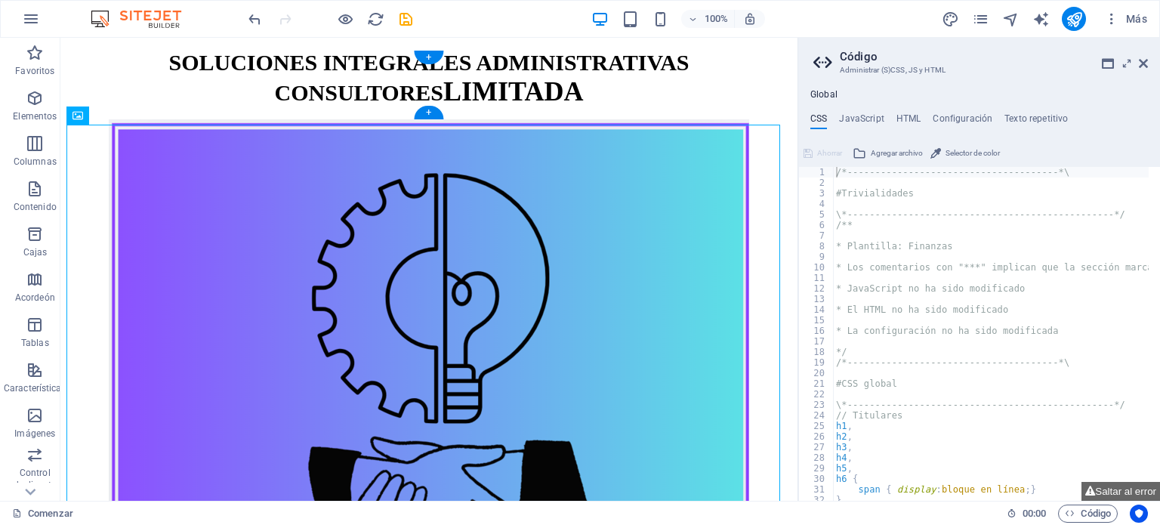
click at [444, 90] on div "SOLUCIONES INTEGRALES ADMINISTRATIVAS CONSULTORES LIMITADA" at bounding box center [428, 78] width 725 height 57
click at [465, 70] on div "SOLUCIONES INTEGRALES ADMINISTRATIVAS CONSULTORES LIMITADA" at bounding box center [428, 78] width 725 height 57
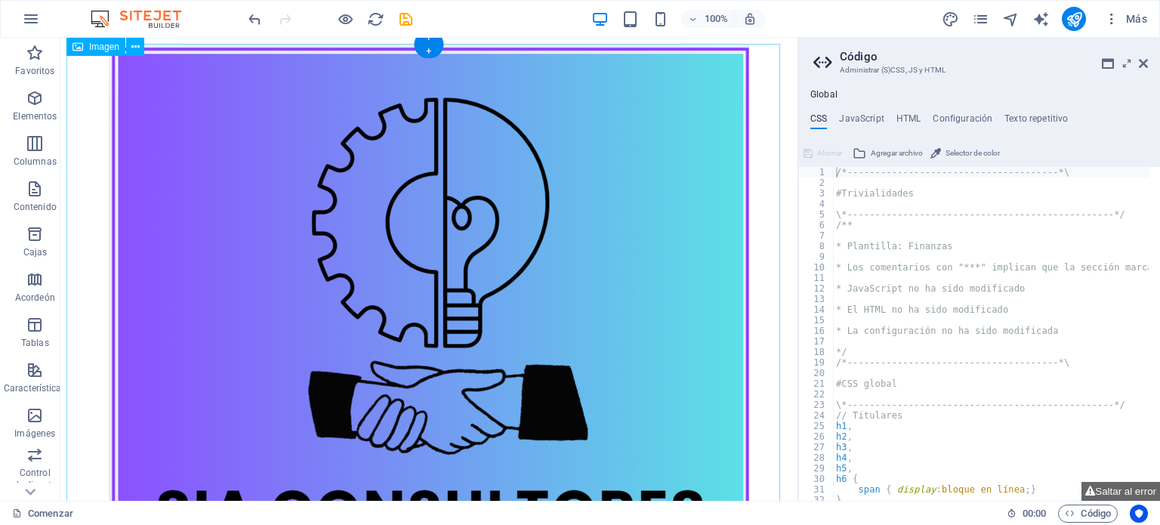
click at [473, 118] on figure at bounding box center [428, 365] width 725 height 642
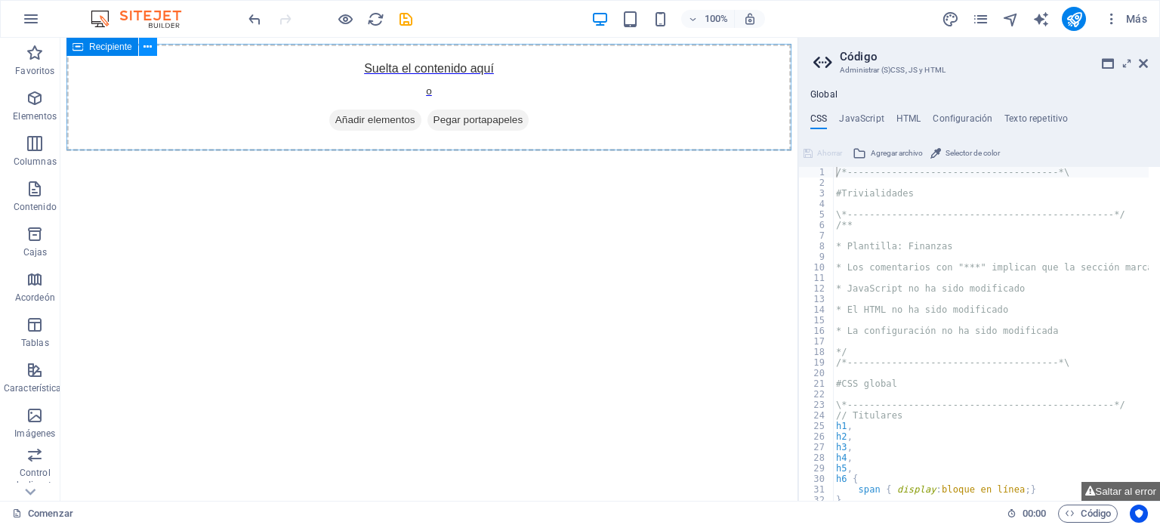
click at [147, 46] on icon at bounding box center [147, 47] width 8 height 16
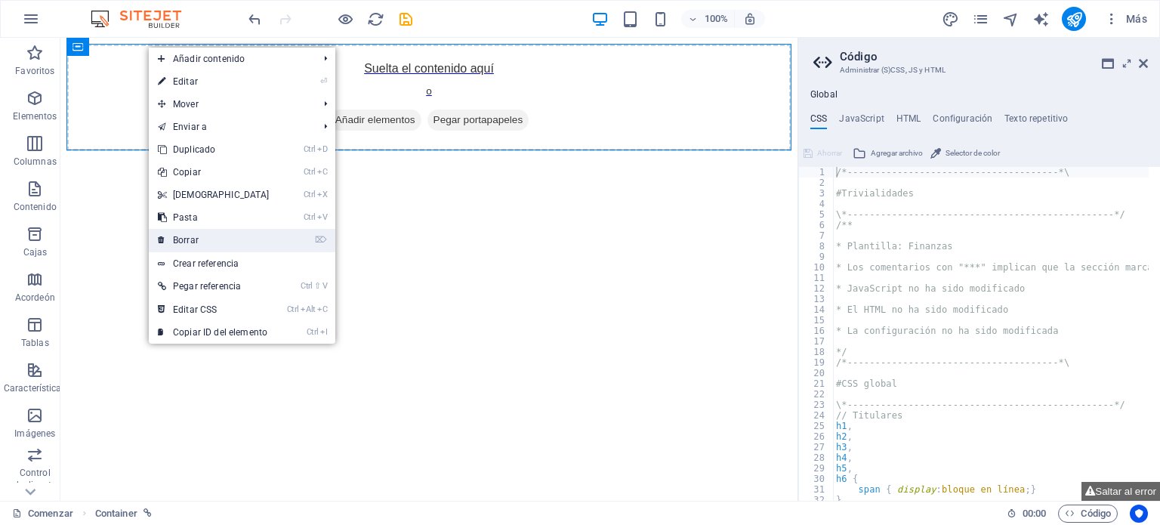
click at [187, 242] on font "Borrar" at bounding box center [186, 240] width 26 height 11
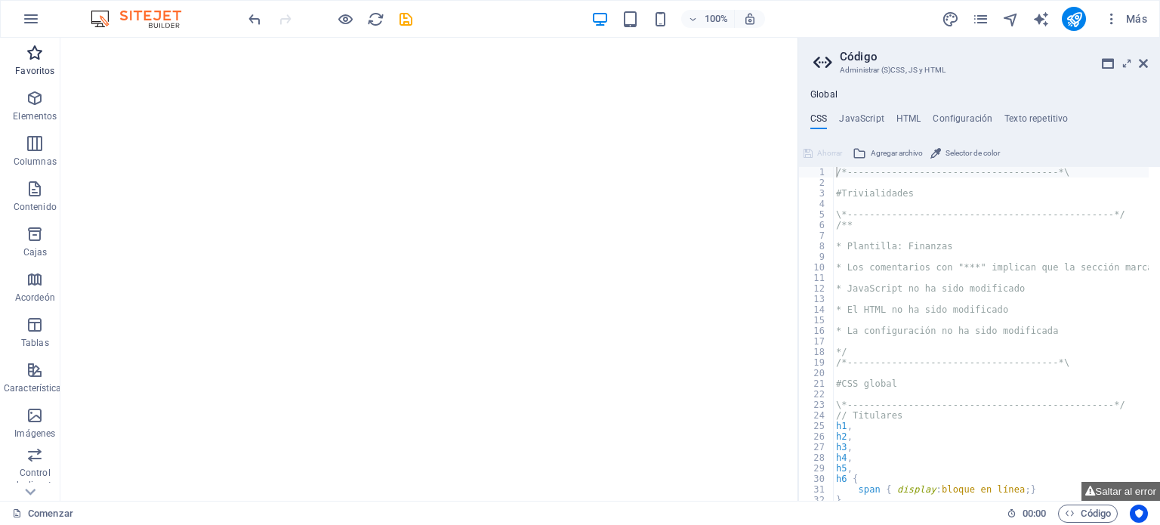
click at [35, 49] on icon "button" at bounding box center [35, 53] width 18 height 18
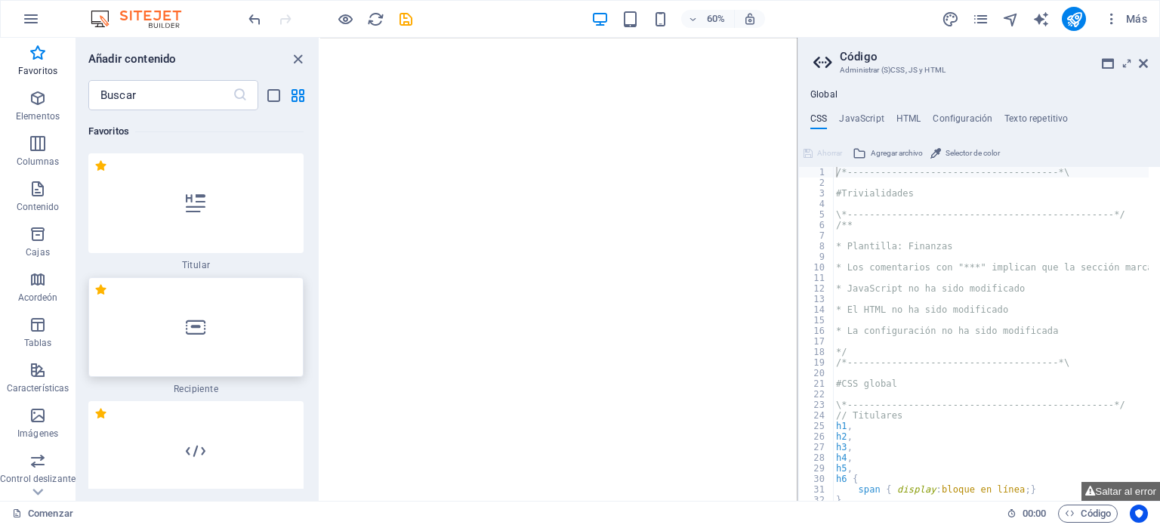
click at [142, 311] on div at bounding box center [195, 327] width 215 height 100
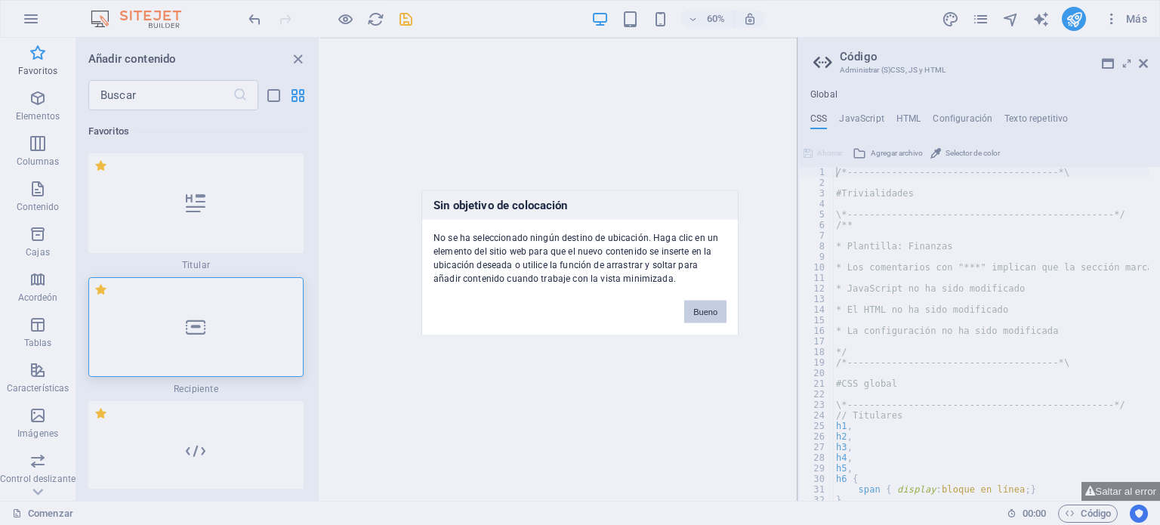
click at [719, 313] on button "Bueno" at bounding box center [705, 311] width 42 height 23
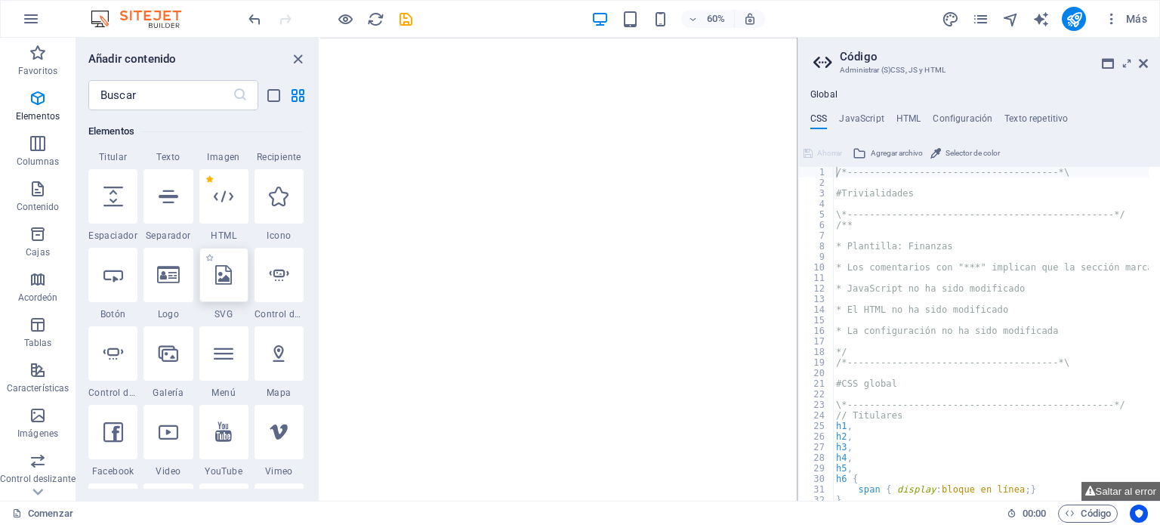
scroll to position [377, 0]
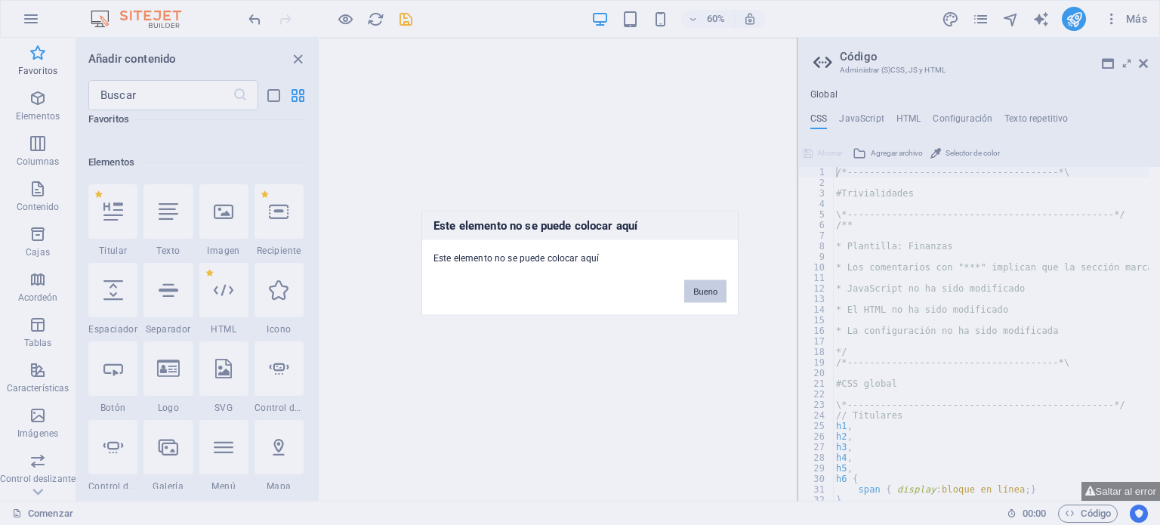
click at [706, 294] on font "Bueno" at bounding box center [705, 290] width 24 height 9
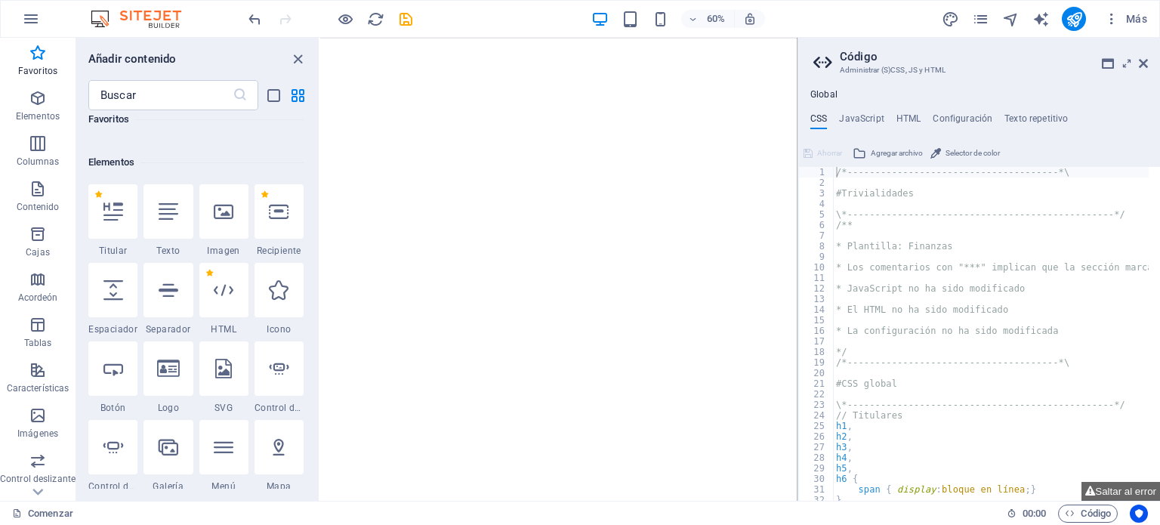
click at [388, 44] on html at bounding box center [717, 41] width 795 height 6
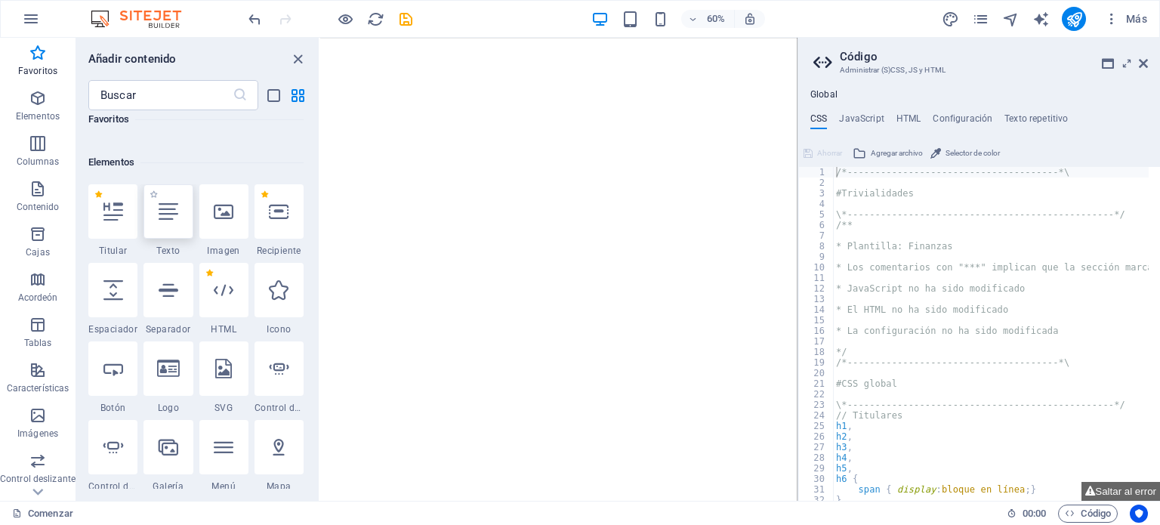
click at [165, 217] on icon at bounding box center [169, 212] width 20 height 20
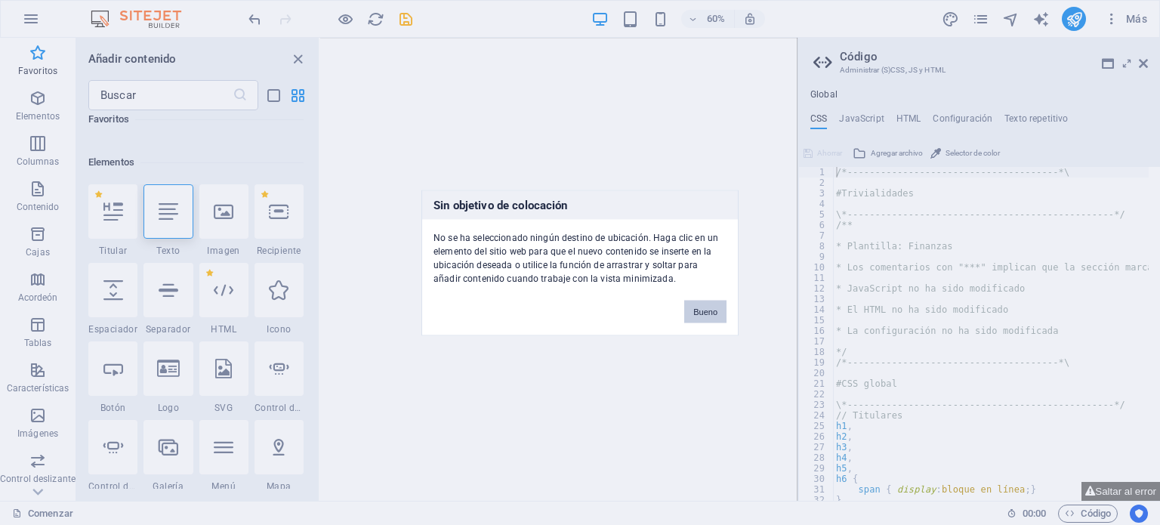
click at [707, 311] on font "Bueno" at bounding box center [705, 311] width 24 height 9
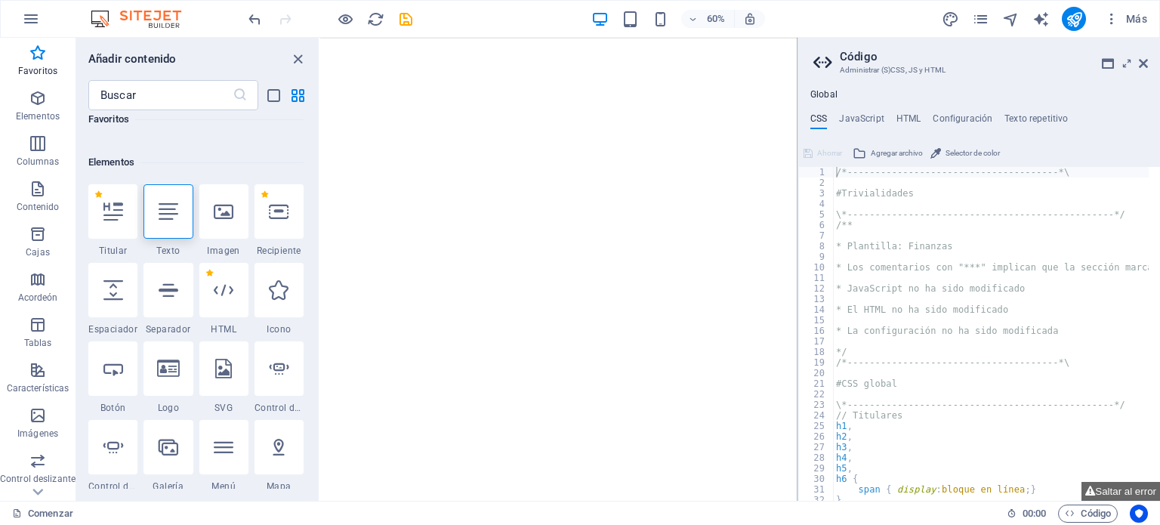
drag, startPoint x: 376, startPoint y: 62, endPoint x: 712, endPoint y: 143, distance: 345.5
click at [712, 44] on html at bounding box center [717, 41] width 795 height 6
click at [168, 202] on icon at bounding box center [169, 212] width 20 height 20
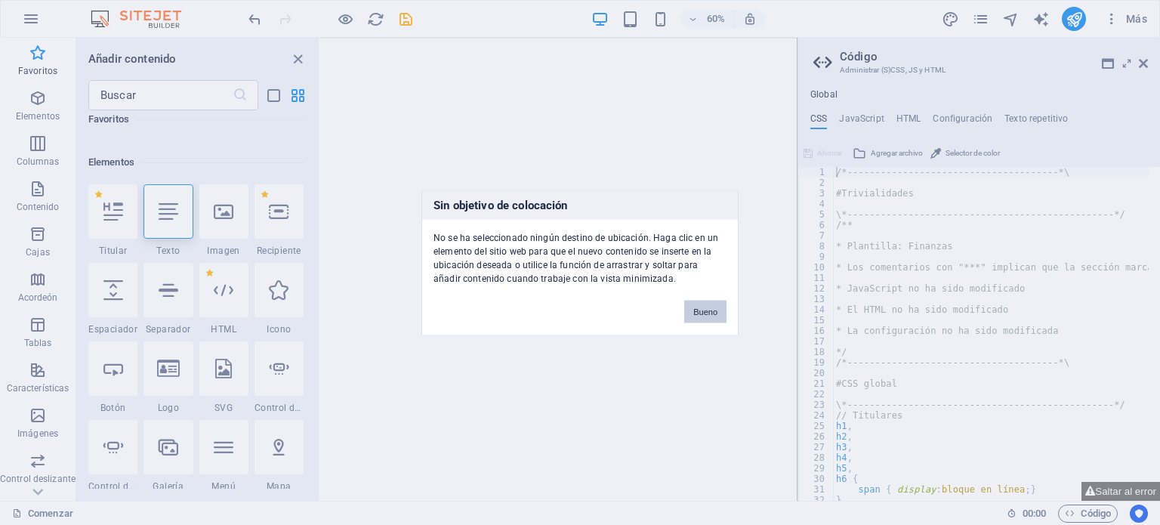
click at [701, 304] on button "Bueno" at bounding box center [705, 311] width 42 height 23
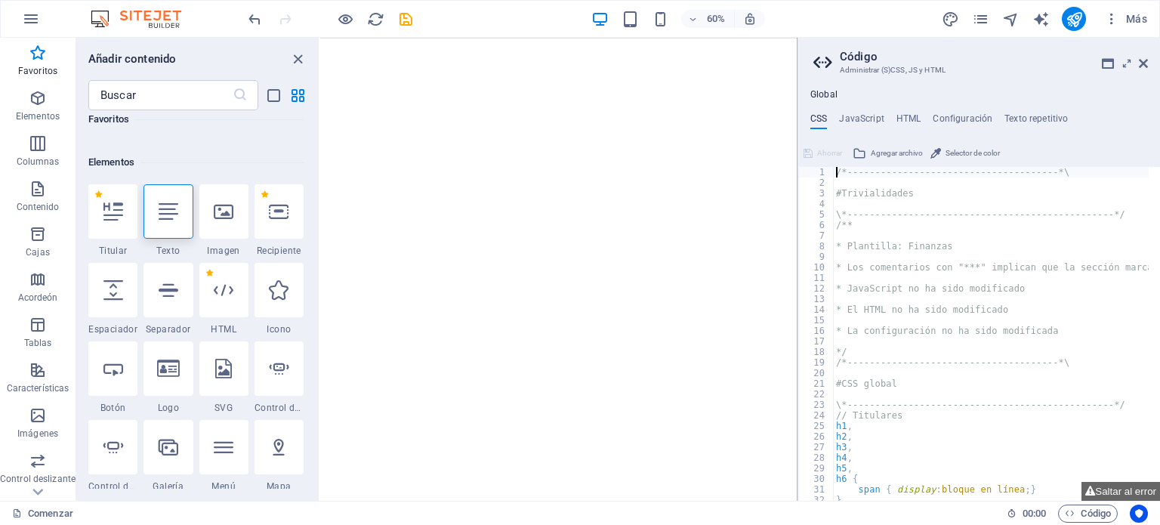
drag, startPoint x: 818, startPoint y: 166, endPoint x: 894, endPoint y: 221, distance: 94.1
click at [894, 229] on div "/*------------------------------------*\ 1 2 3 4 5 6 7 8 9 10 11 12 13 14 15 16…" at bounding box center [979, 334] width 362 height 334
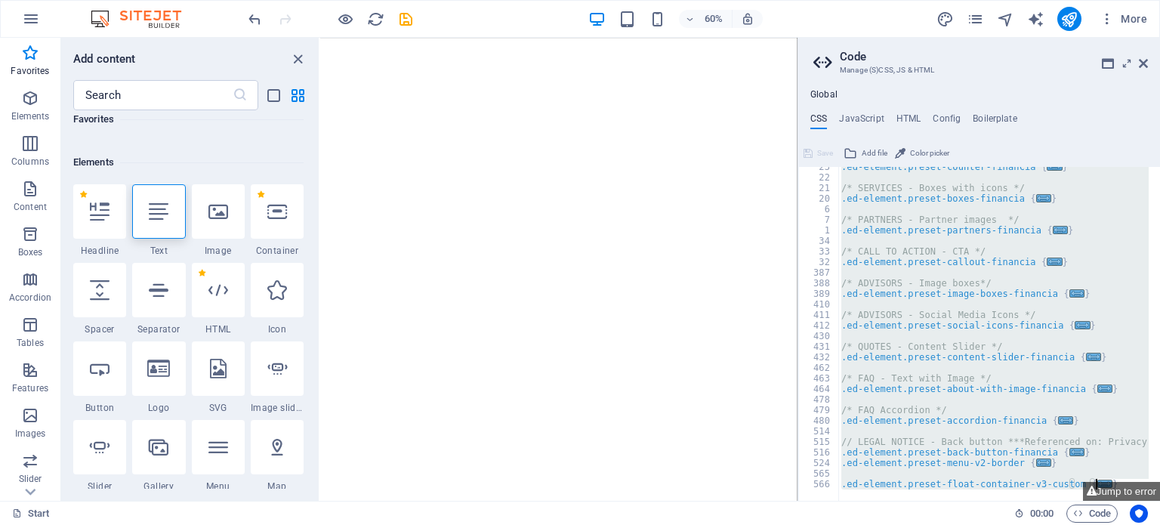
scroll to position [713, 0]
drag, startPoint x: 835, startPoint y: 171, endPoint x: 926, endPoint y: 559, distance: 399.2
click at [926, 524] on html "siaconsultores.cl Start Favorites Elements Columns Content Boxes Accordion Tabl…" at bounding box center [580, 262] width 1160 height 525
type textarea "); }"
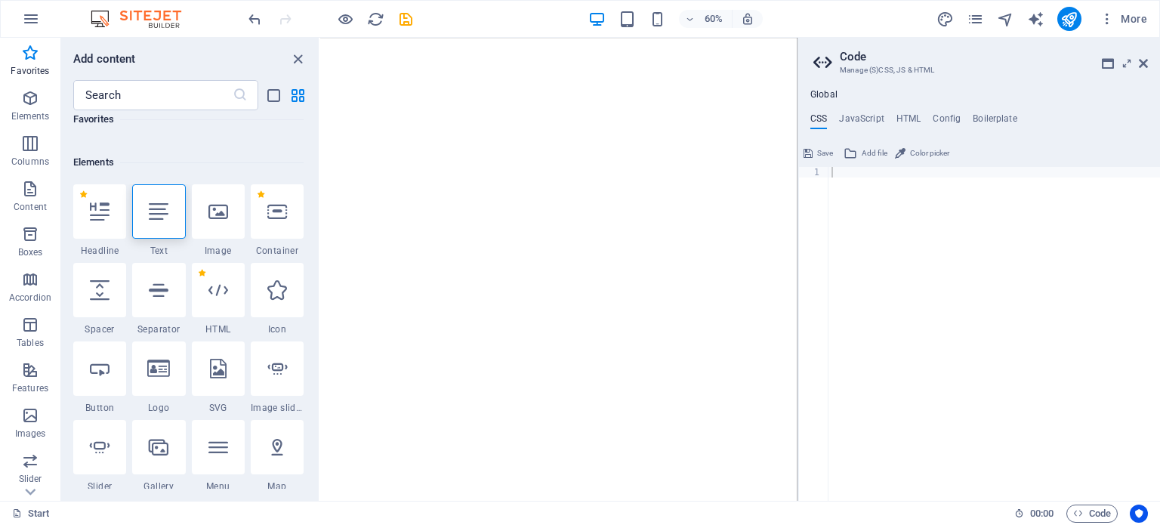
click at [820, 44] on html at bounding box center [717, 41] width 795 height 6
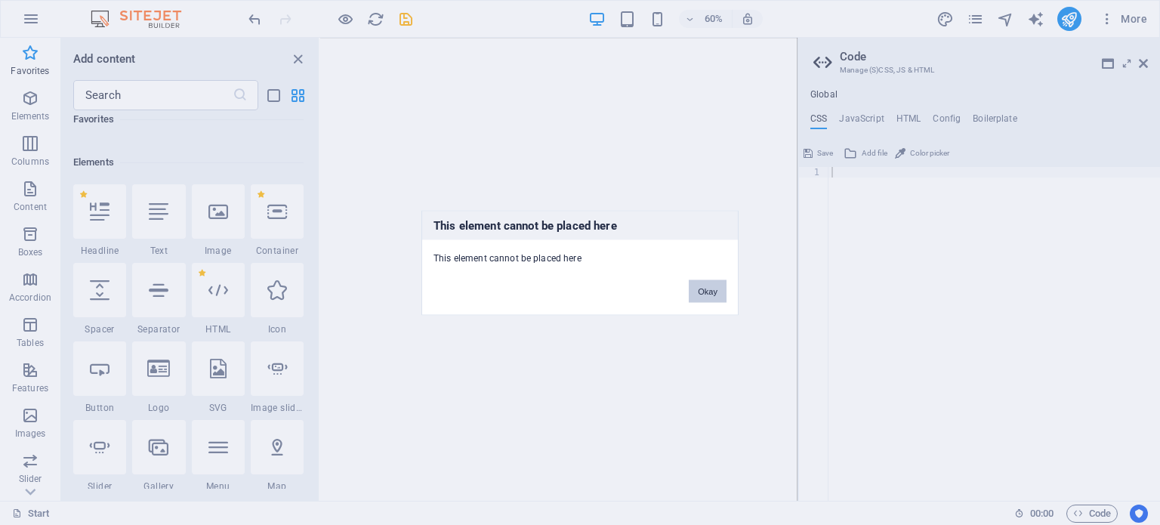
click at [703, 294] on button "Okay" at bounding box center [708, 290] width 38 height 23
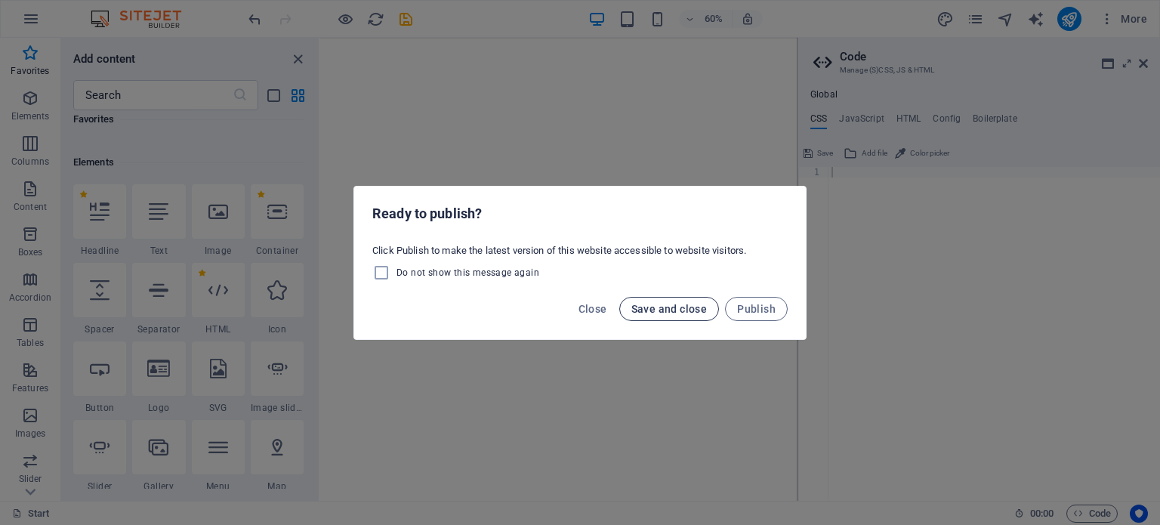
click at [667, 311] on span "Save and close" at bounding box center [669, 309] width 76 height 12
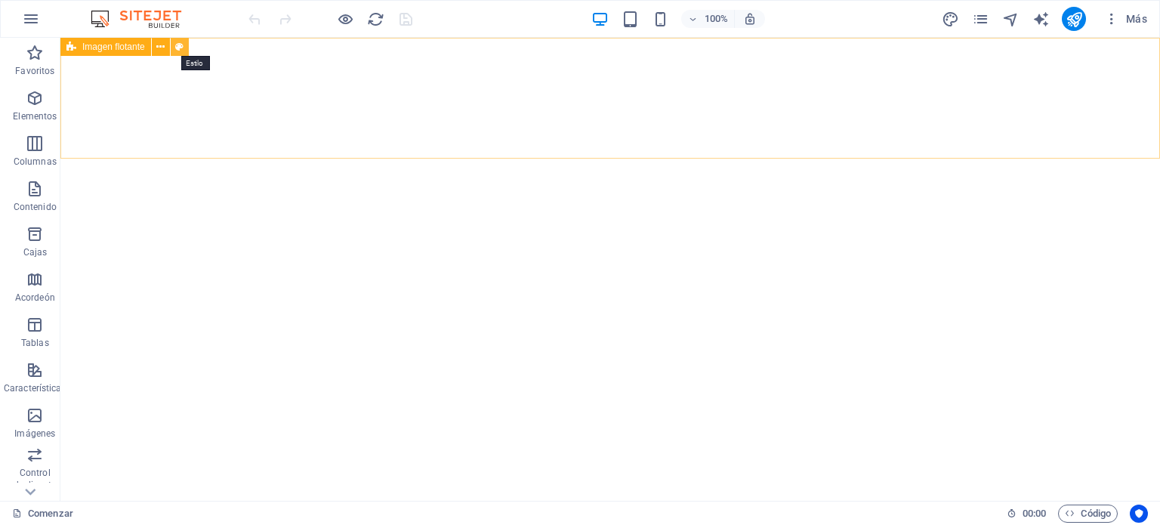
click at [177, 50] on icon at bounding box center [179, 47] width 8 height 16
select select "%"
select select "rem"
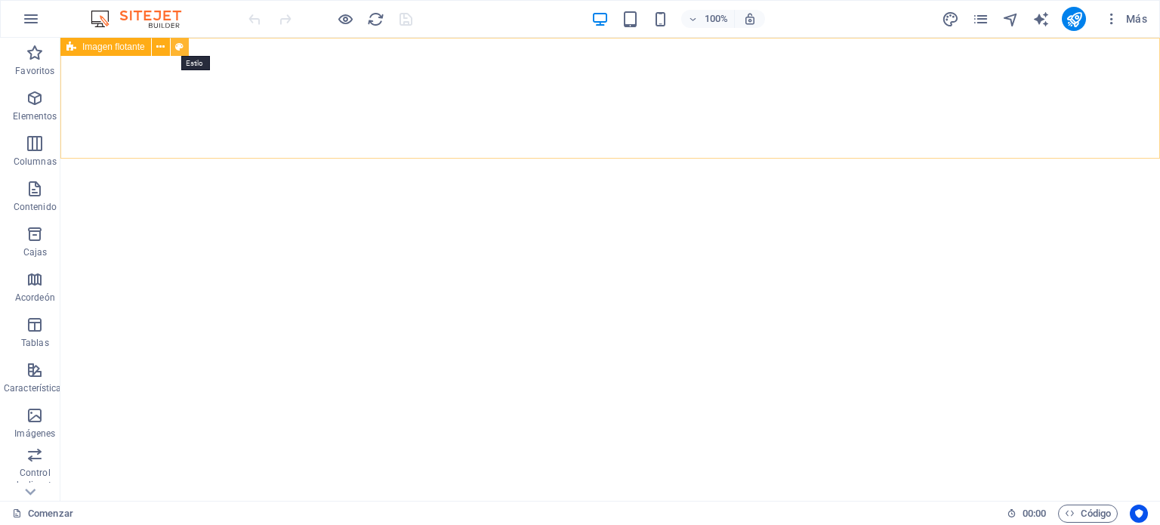
select select "rem"
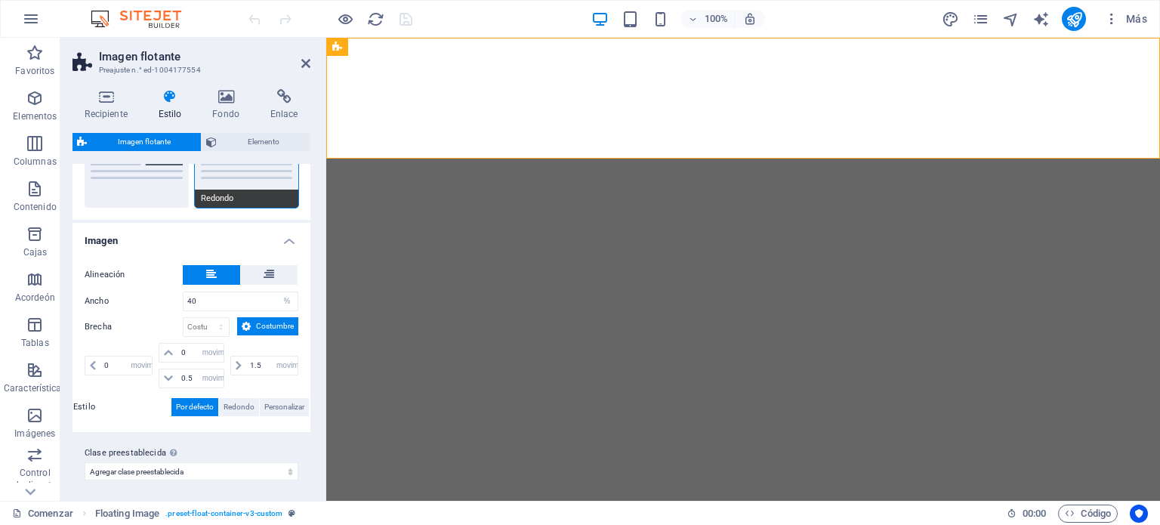
scroll to position [220, 0]
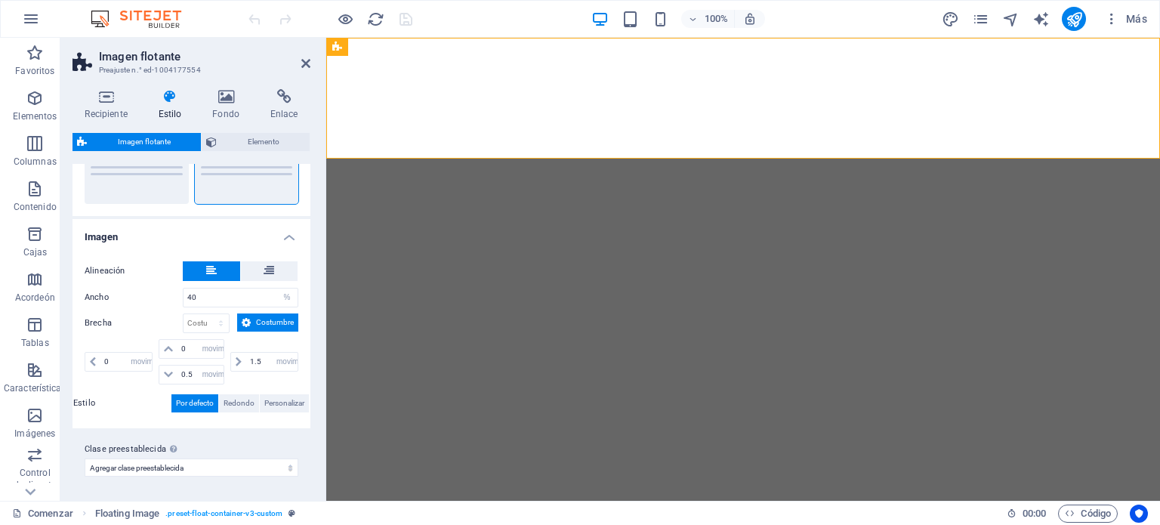
click at [166, 143] on font "Imagen flotante" at bounding box center [144, 141] width 53 height 8
click at [371, 74] on div at bounding box center [743, 98] width 834 height 121
click at [367, 48] on font "Imagen flotante" at bounding box center [379, 47] width 63 height 11
drag, startPoint x: 552, startPoint y: 137, endPoint x: 390, endPoint y: 91, distance: 168.7
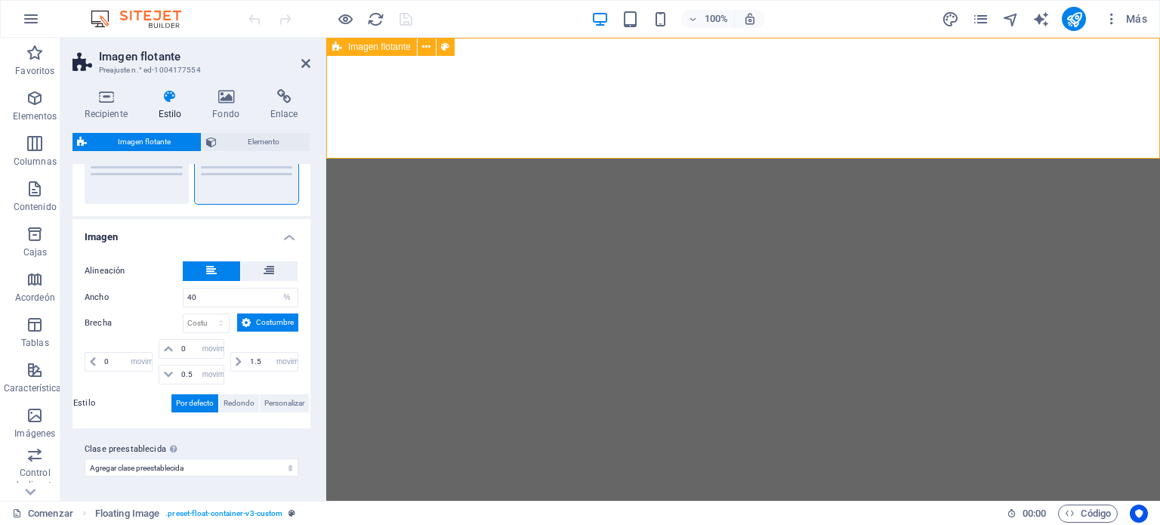
drag, startPoint x: 551, startPoint y: 134, endPoint x: 335, endPoint y: 106, distance: 217.8
click at [223, 94] on icon at bounding box center [226, 96] width 52 height 15
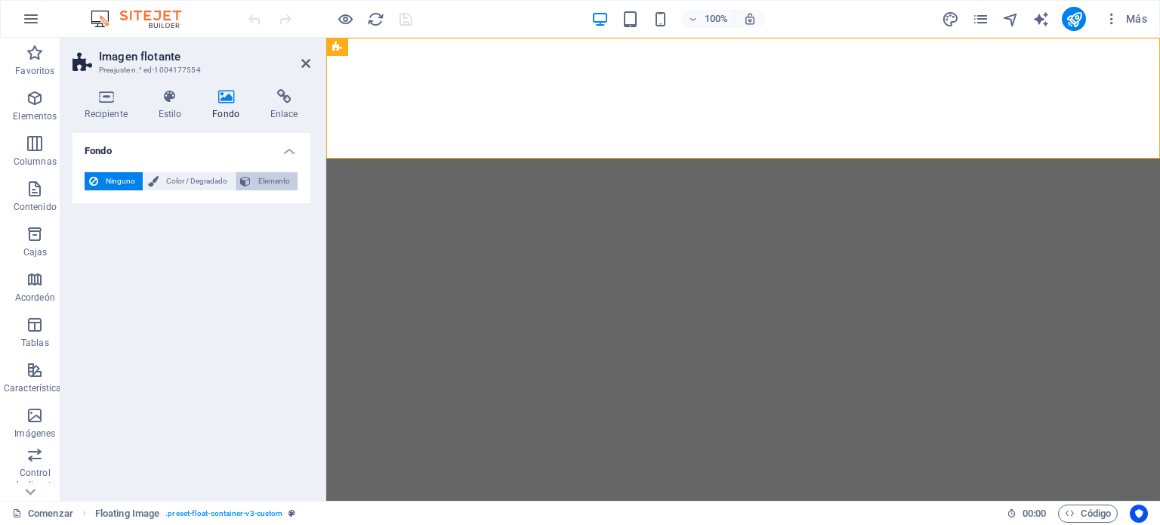
click at [267, 177] on font "Elemento" at bounding box center [274, 181] width 32 height 8
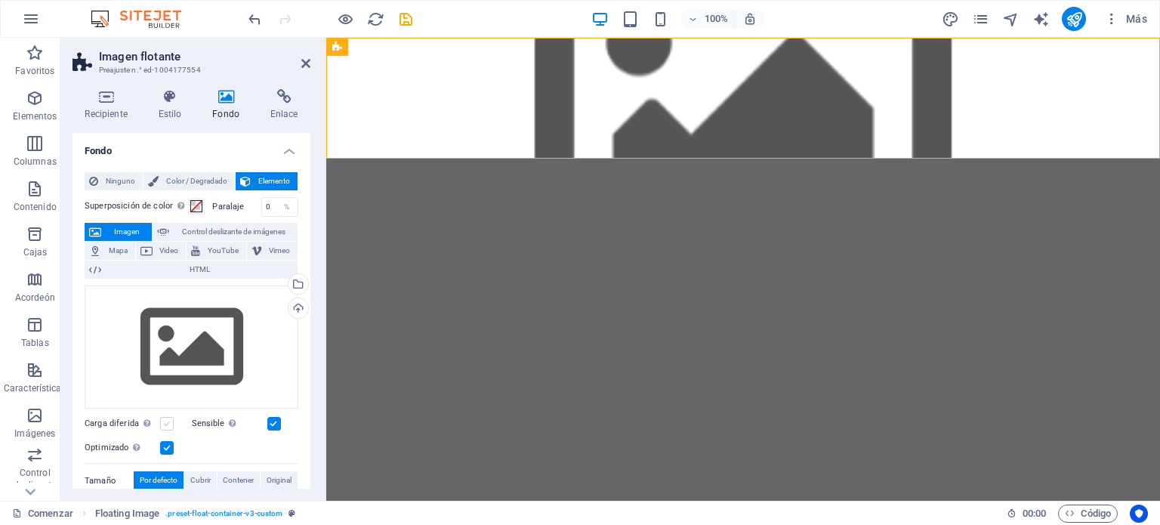
click at [163, 422] on label at bounding box center [167, 424] width 14 height 14
click at [0, 0] on input "Carga diferida Cargar imágenes después de que se cargue la página mejora la vel…" at bounding box center [0, 0] width 0 height 0
click at [198, 479] on font "Cubrir" at bounding box center [200, 480] width 20 height 8
click at [237, 476] on font "Contener" at bounding box center [238, 480] width 31 height 8
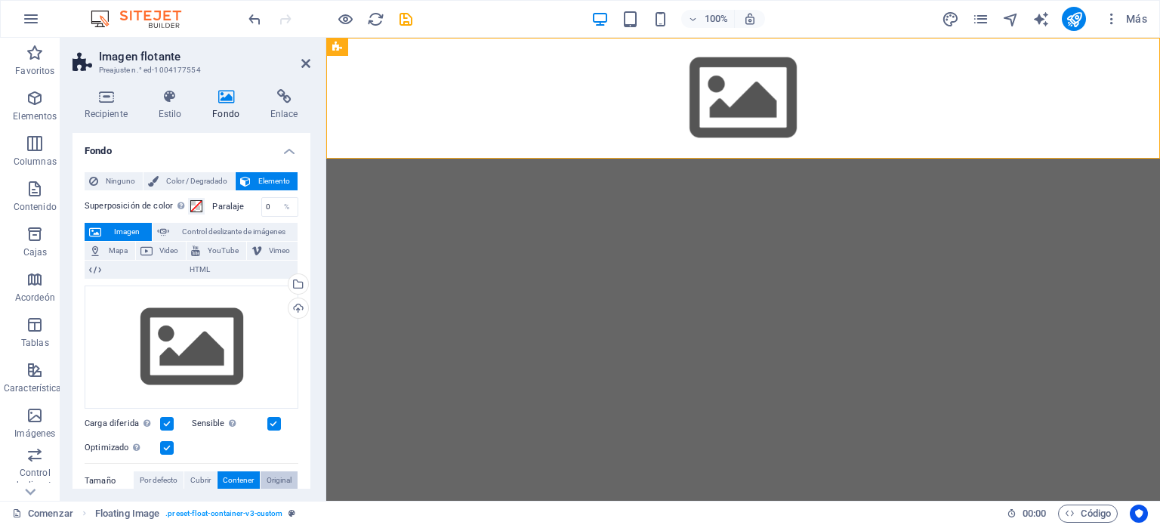
click at [268, 479] on font "Original" at bounding box center [279, 480] width 25 height 8
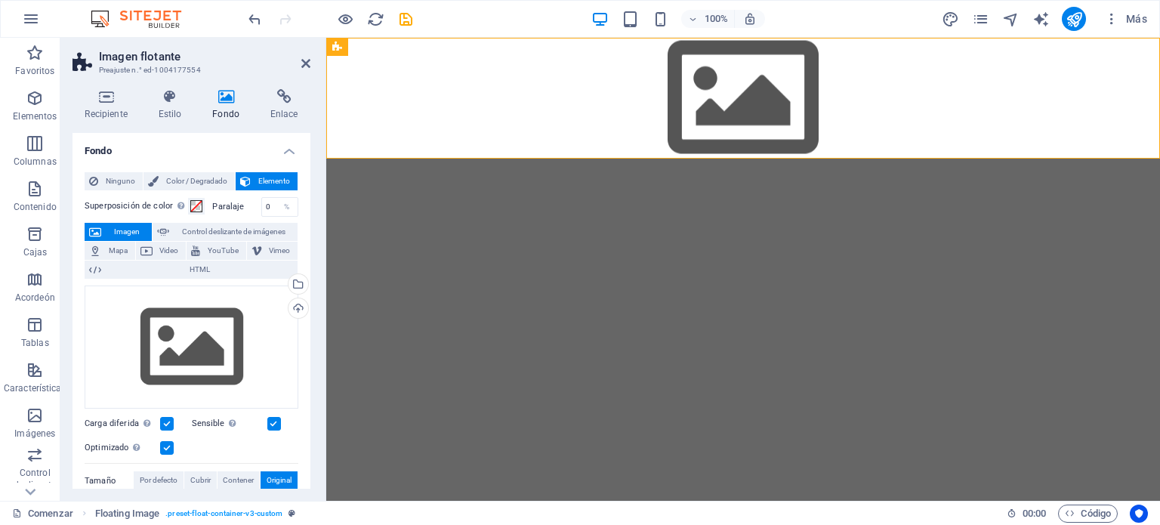
click at [728, 96] on figure at bounding box center [743, 98] width 834 height 121
click at [32, 97] on icon "button" at bounding box center [35, 98] width 18 height 18
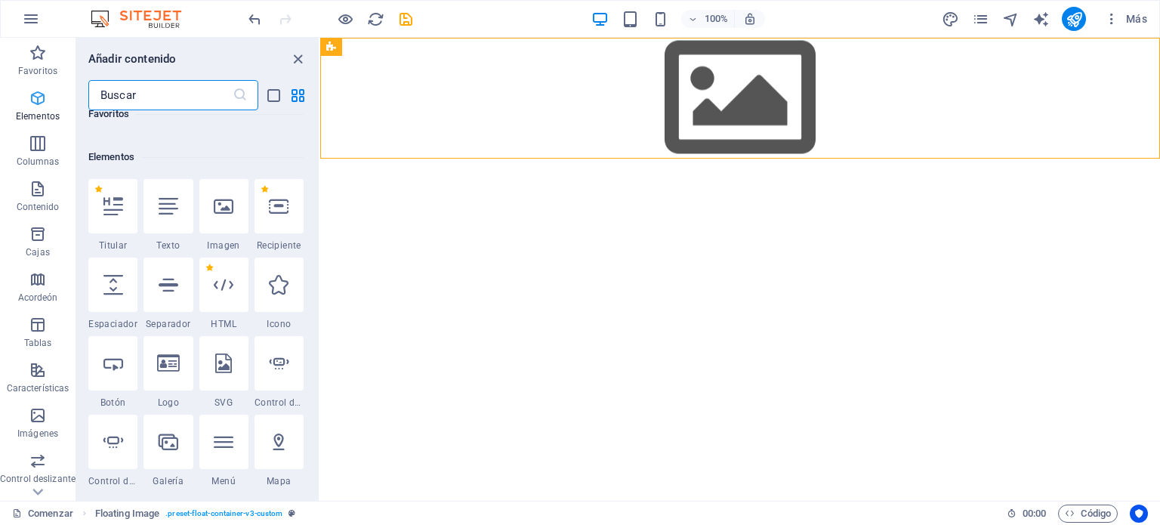
scroll to position [408, 0]
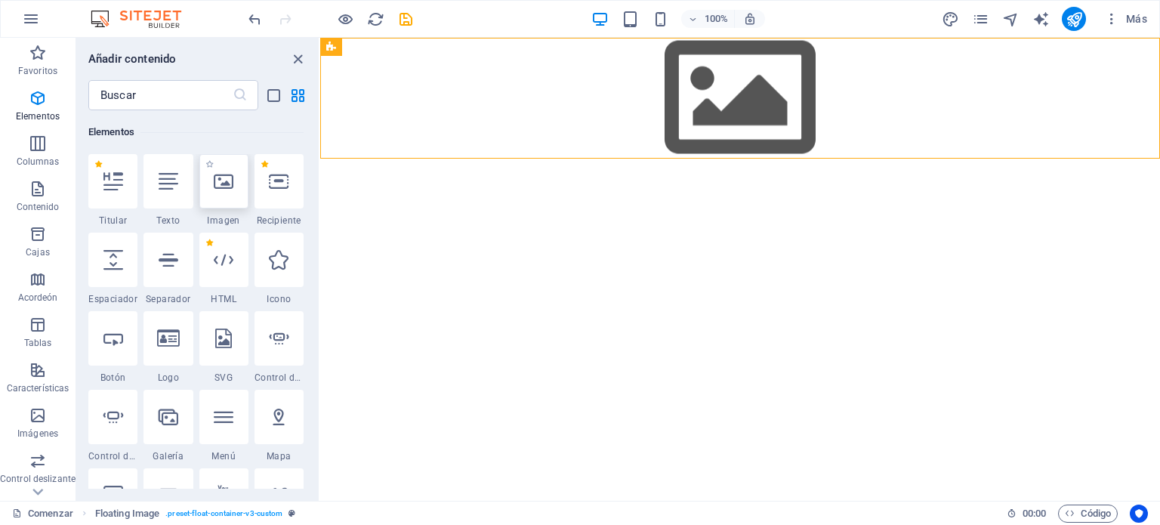
click at [223, 190] on div at bounding box center [223, 181] width 49 height 54
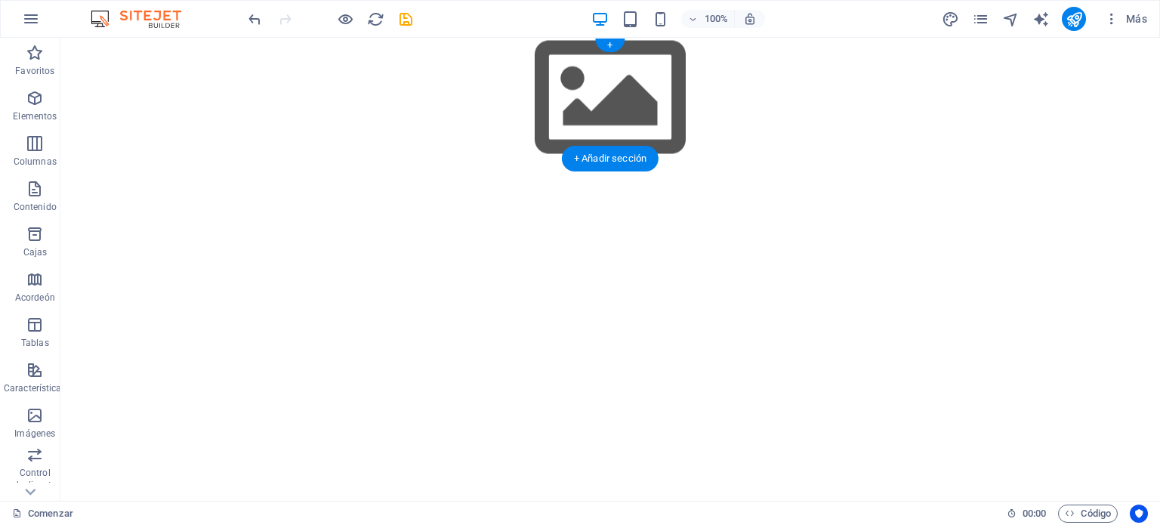
click at [645, 117] on figure at bounding box center [609, 98] width 1099 height 121
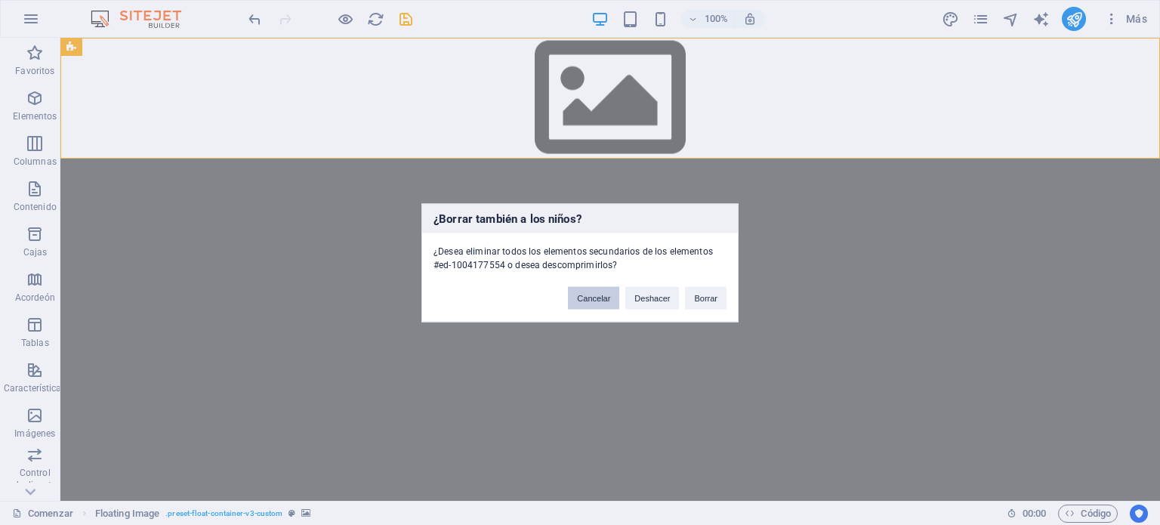
click at [602, 303] on button "Cancelar" at bounding box center [593, 297] width 51 height 23
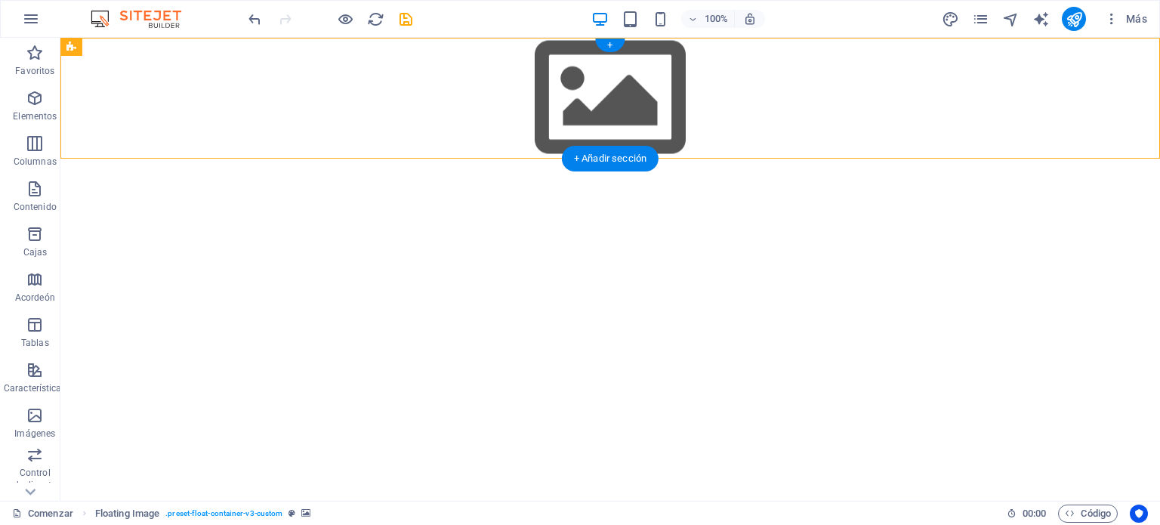
click at [604, 129] on figure at bounding box center [609, 98] width 1099 height 121
click at [667, 99] on figure at bounding box center [609, 98] width 1099 height 121
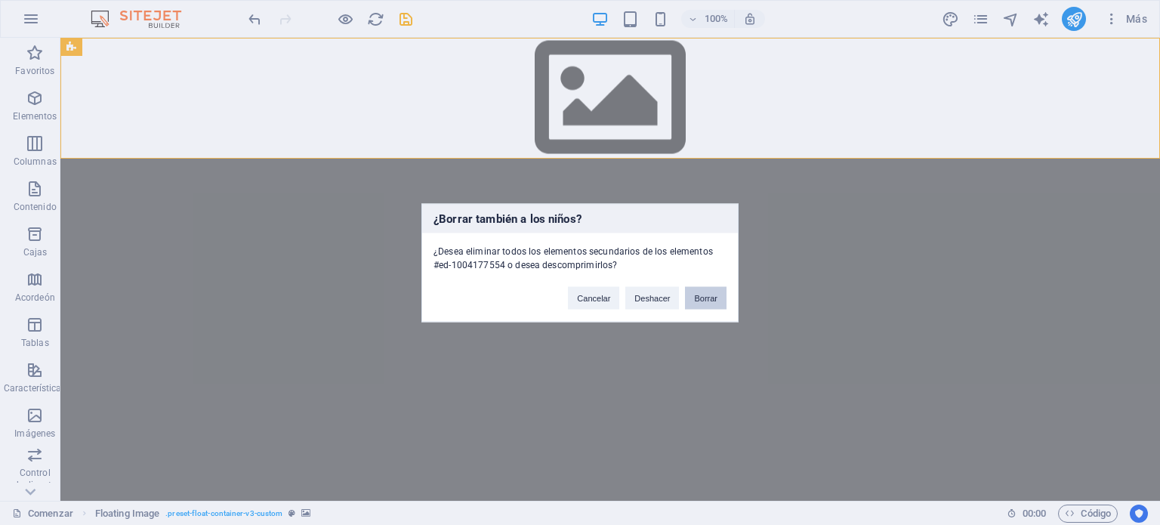
click at [698, 301] on font "Borrar" at bounding box center [705, 297] width 23 height 9
